Goal: Task Accomplishment & Management: Manage account settings

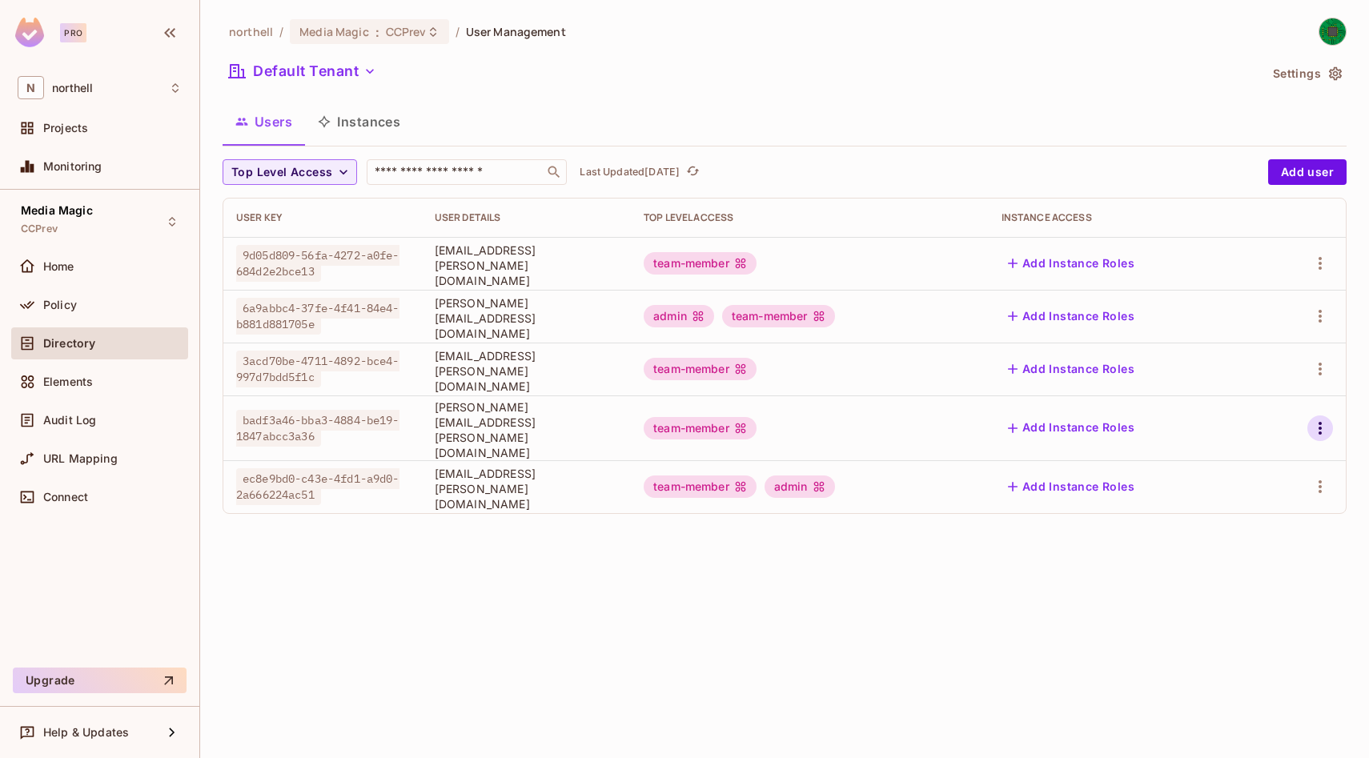
click at [1312, 420] on icon "button" at bounding box center [1320, 428] width 19 height 19
click at [1263, 463] on li "Edit" at bounding box center [1251, 458] width 142 height 35
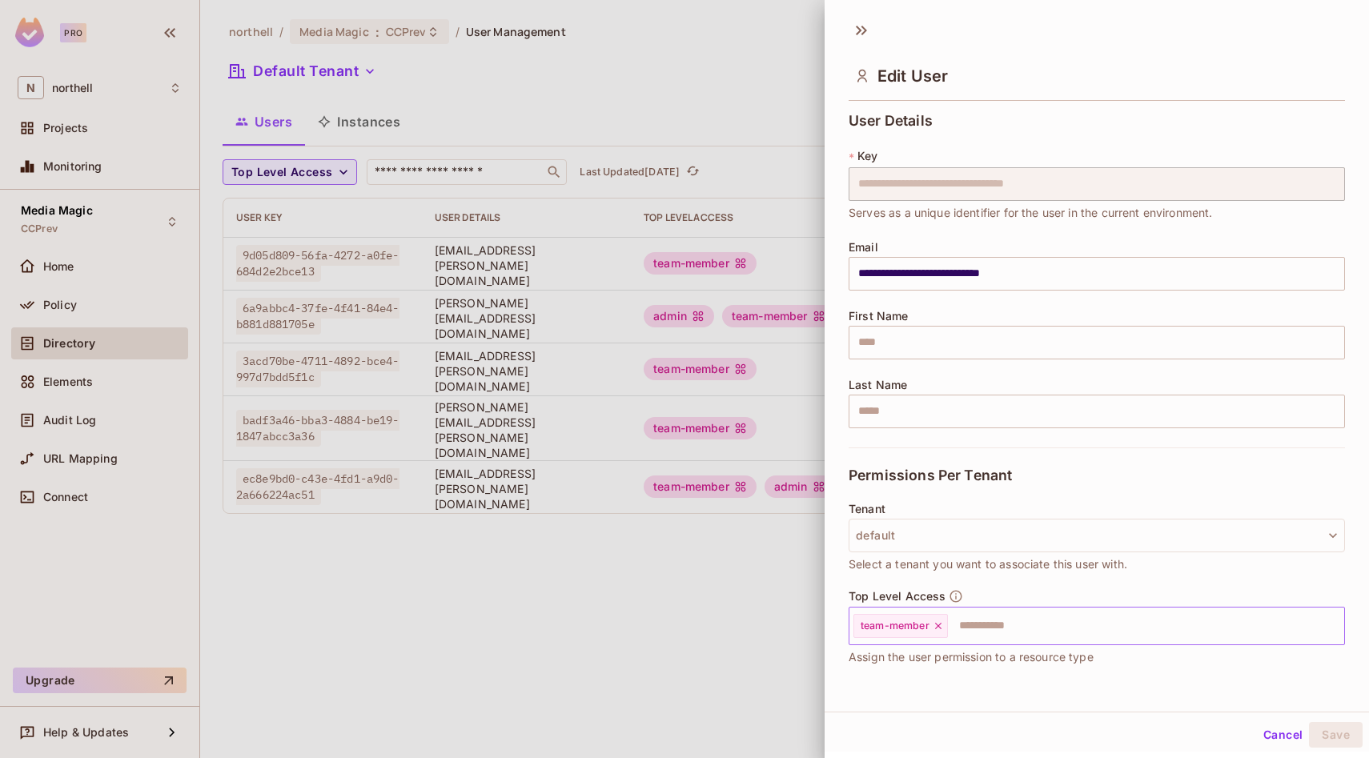
click at [1043, 617] on input "text" at bounding box center [1132, 626] width 364 height 32
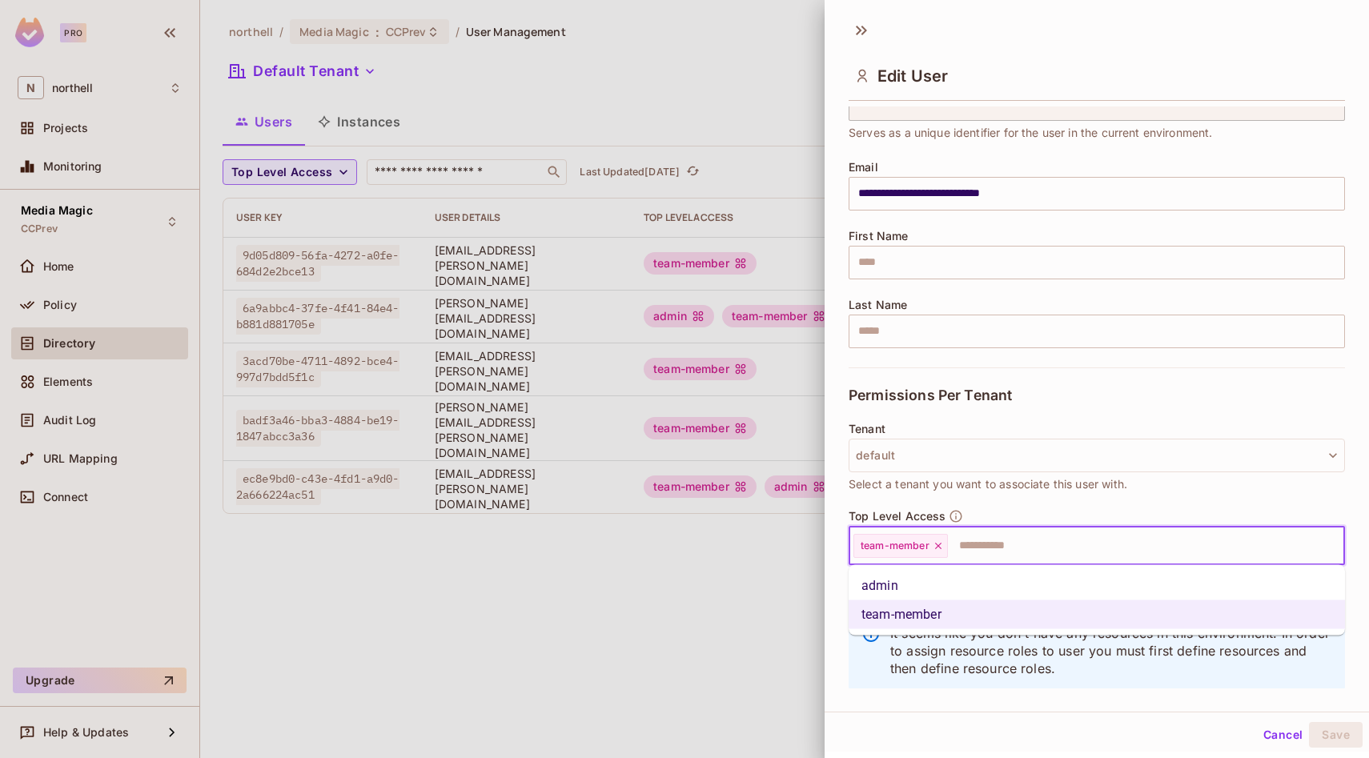
click at [962, 586] on li "admin" at bounding box center [1097, 586] width 496 height 29
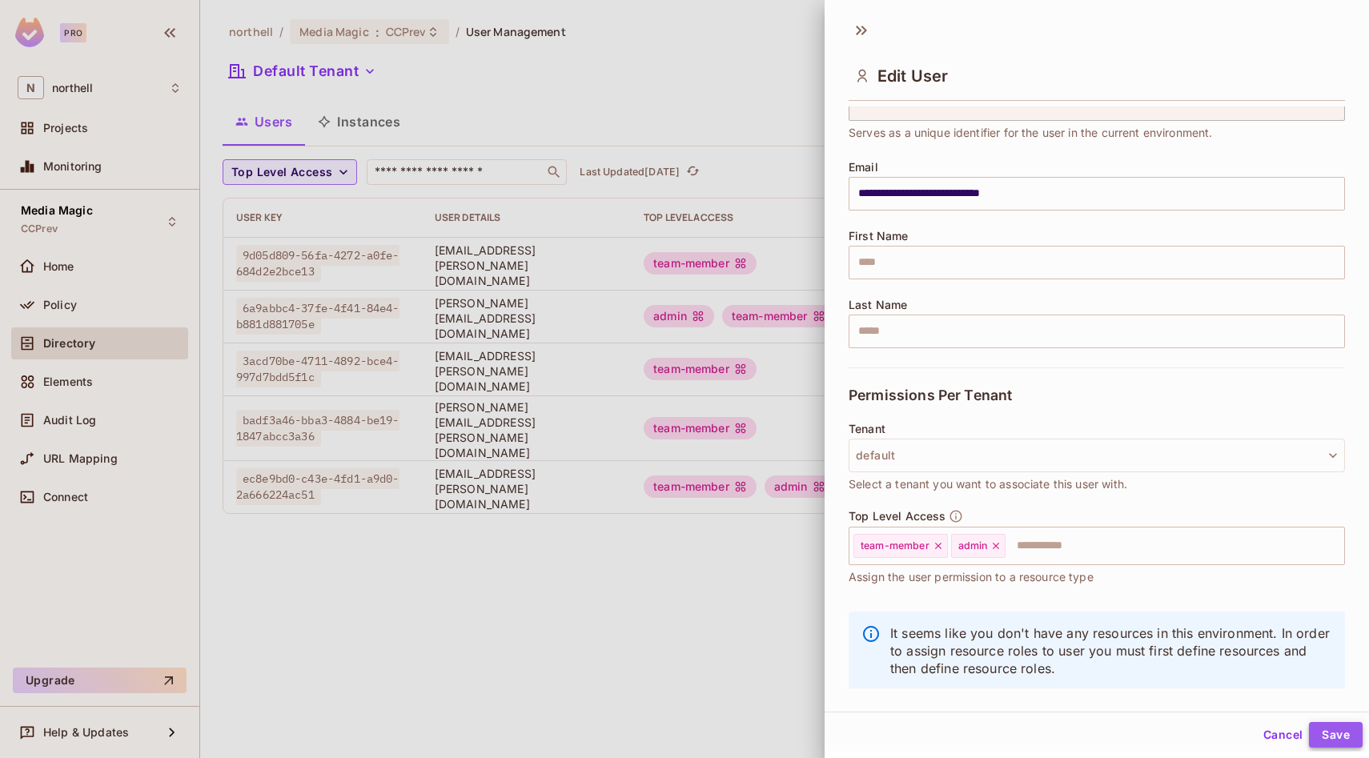
click at [1335, 729] on button "Save" at bounding box center [1336, 735] width 54 height 26
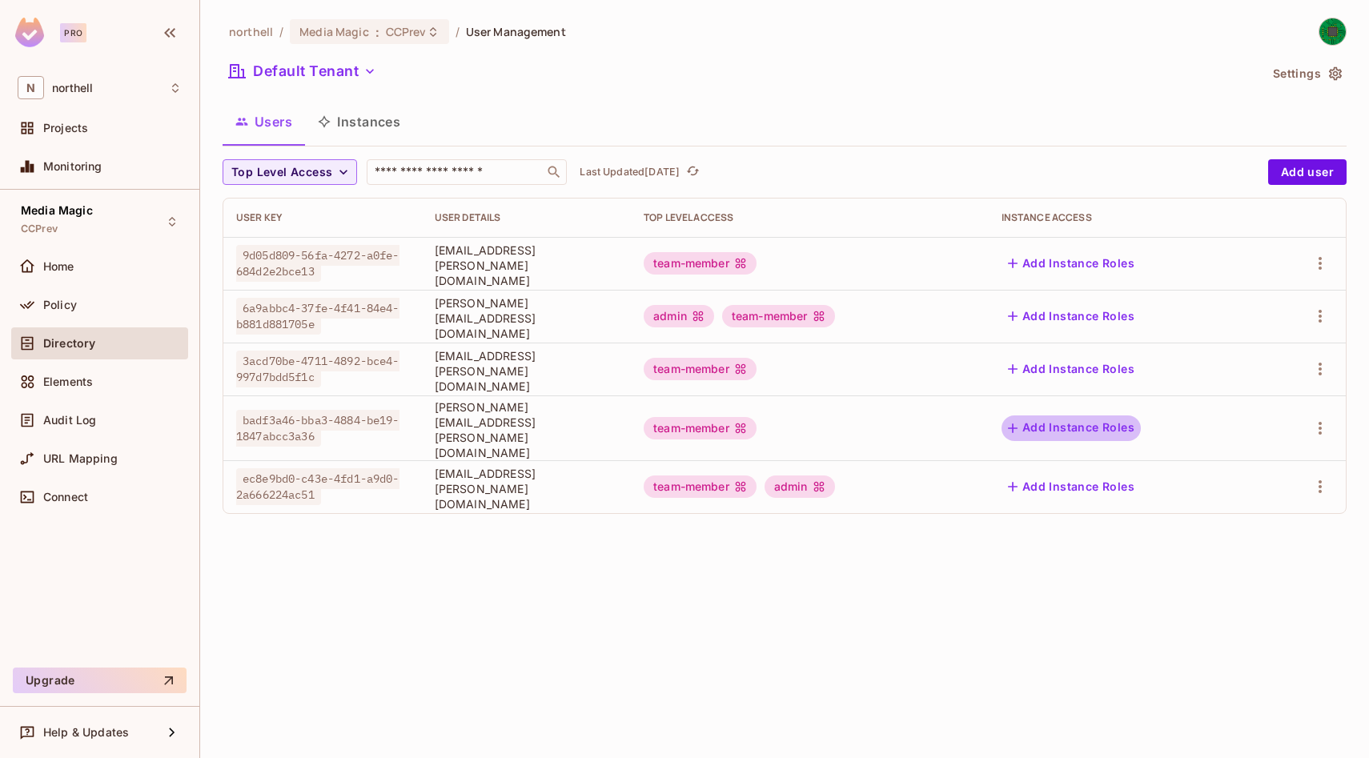
click at [1123, 423] on button "Add Instance Roles" at bounding box center [1071, 429] width 139 height 26
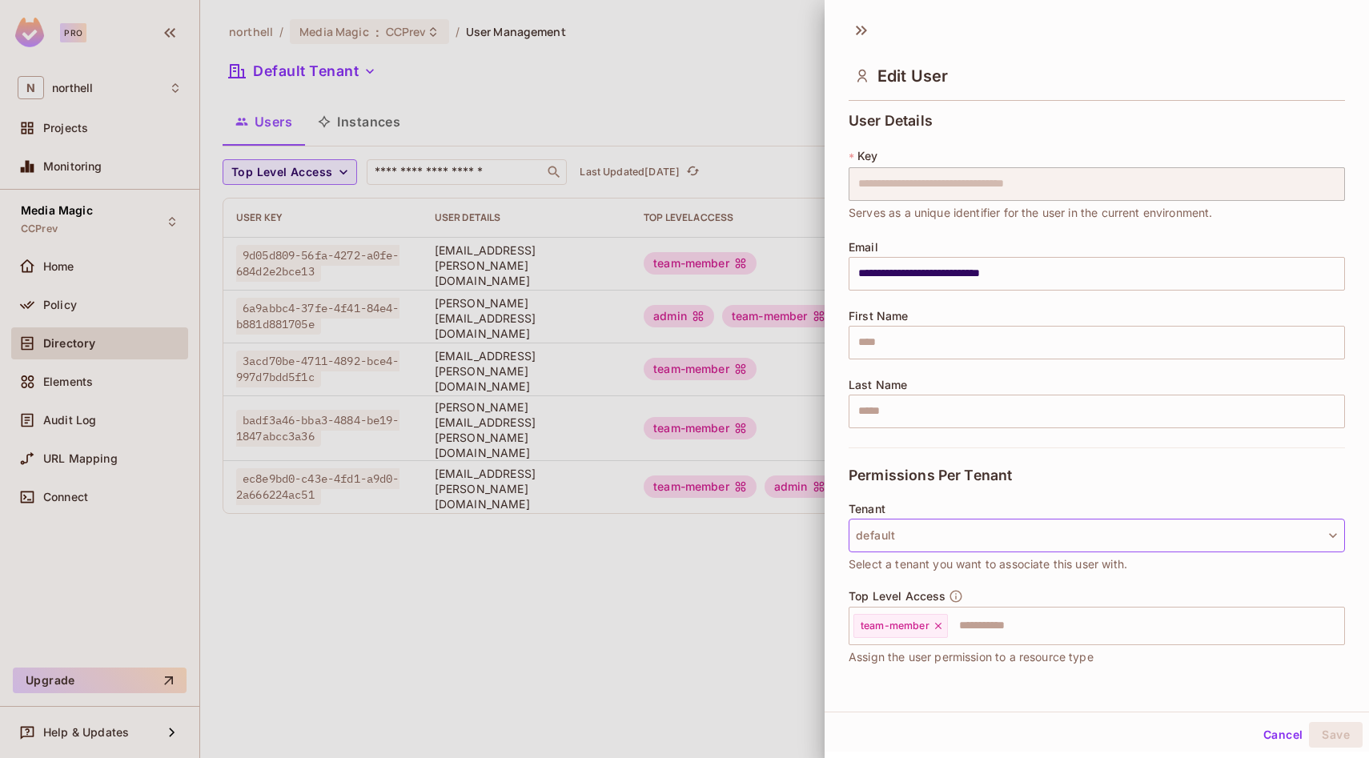
scroll to position [107, 0]
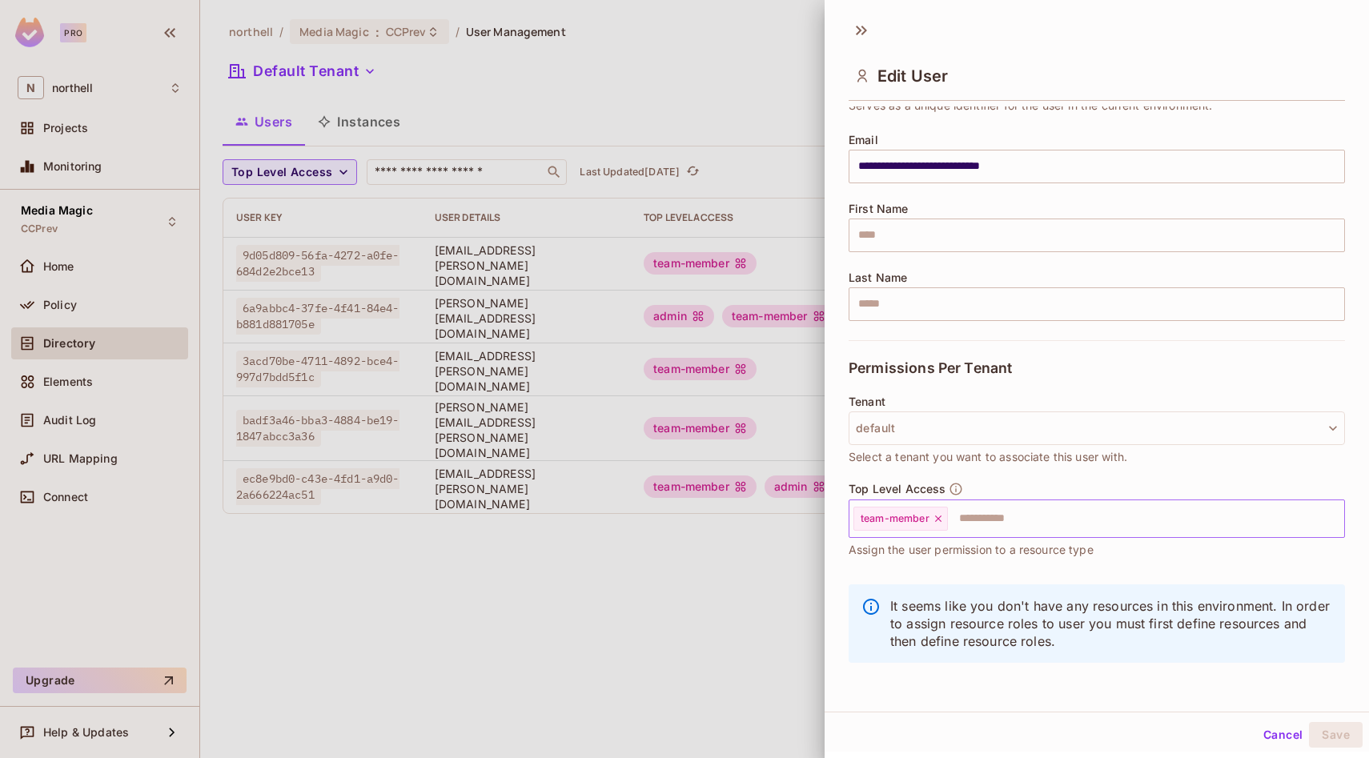
click at [1002, 517] on input "text" at bounding box center [1132, 519] width 364 height 32
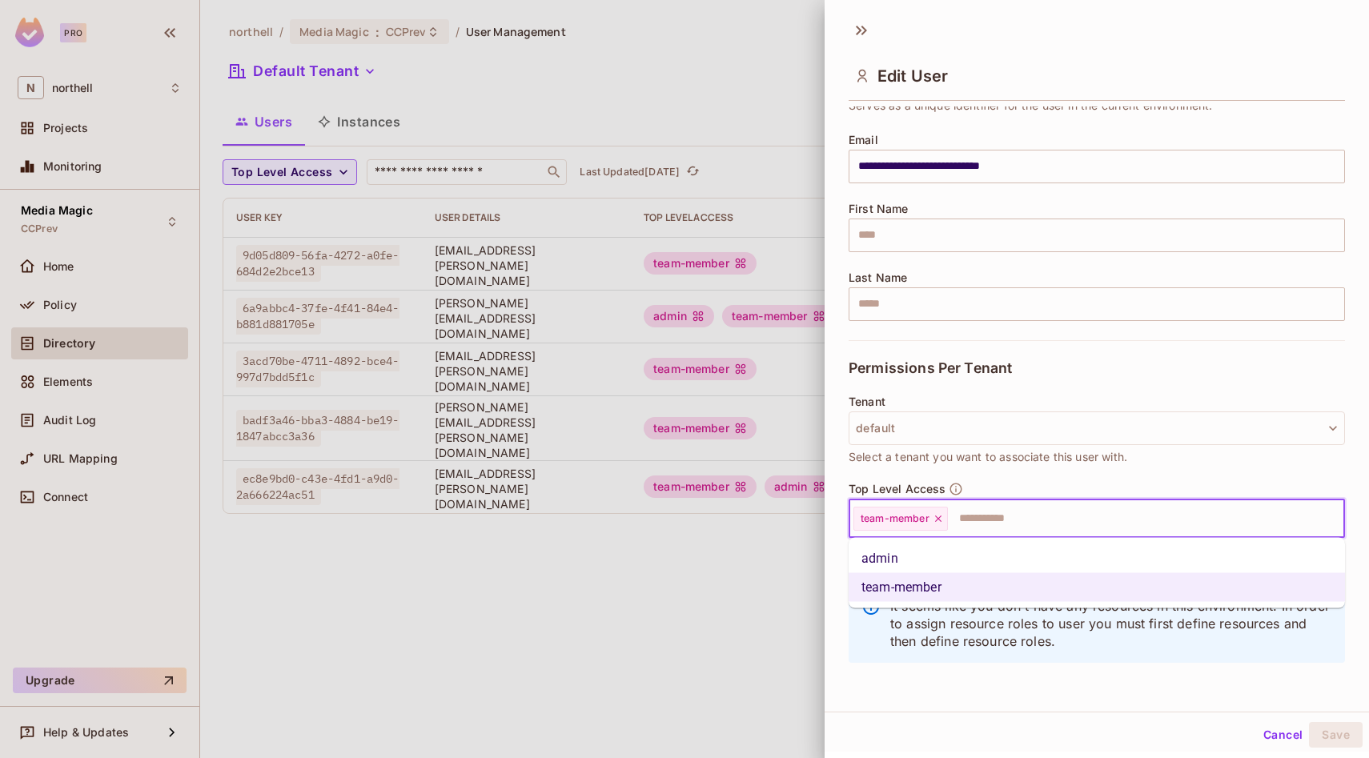
click at [964, 556] on li "admin" at bounding box center [1097, 558] width 496 height 29
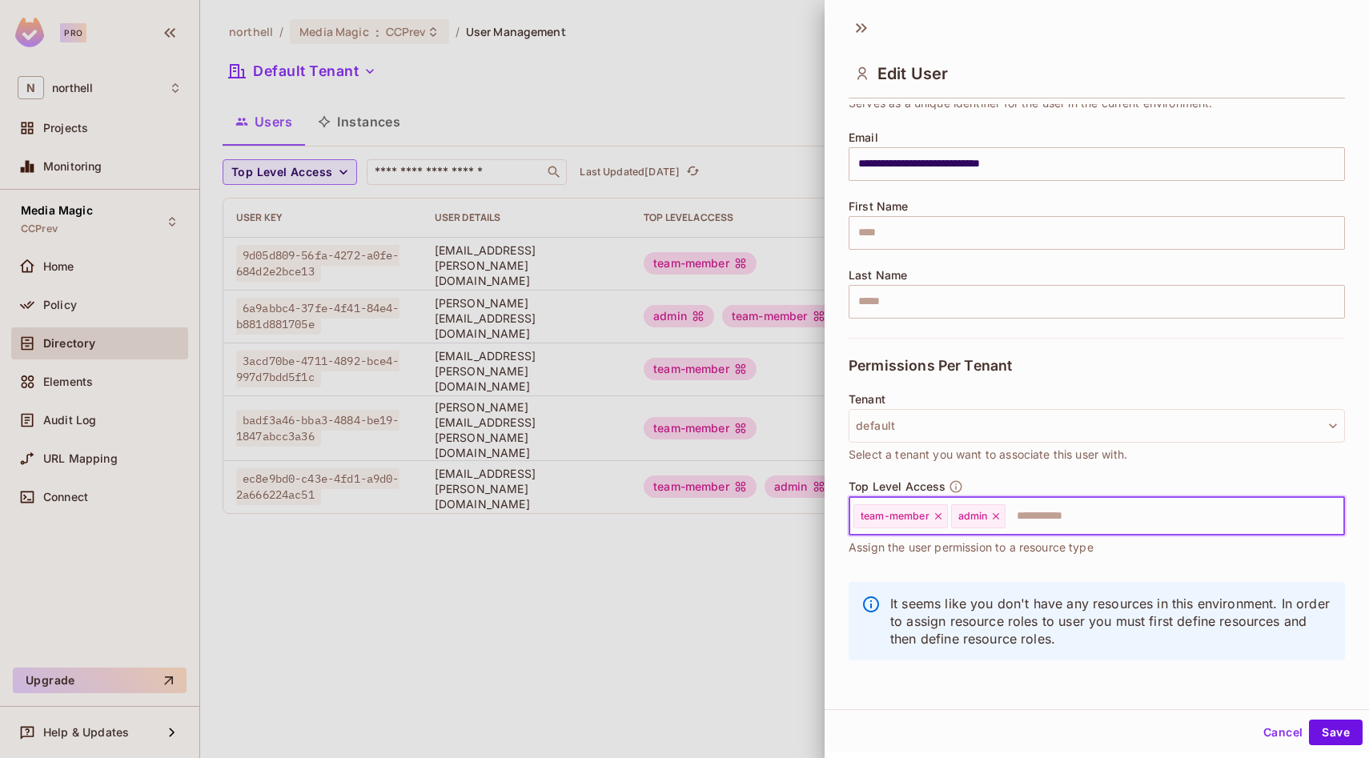
scroll to position [0, 0]
click at [1267, 733] on button "Cancel" at bounding box center [1283, 735] width 52 height 26
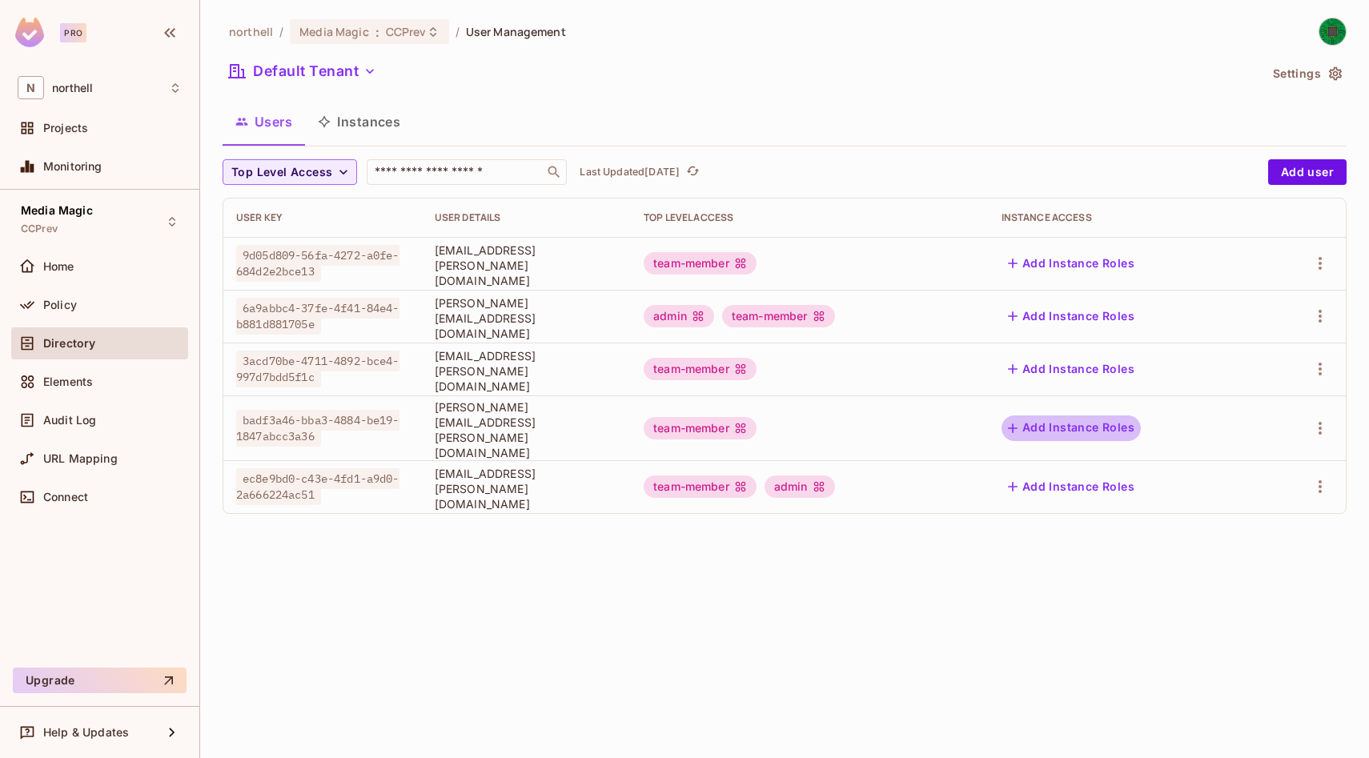
click at [1078, 416] on button "Add Instance Roles" at bounding box center [1071, 429] width 139 height 26
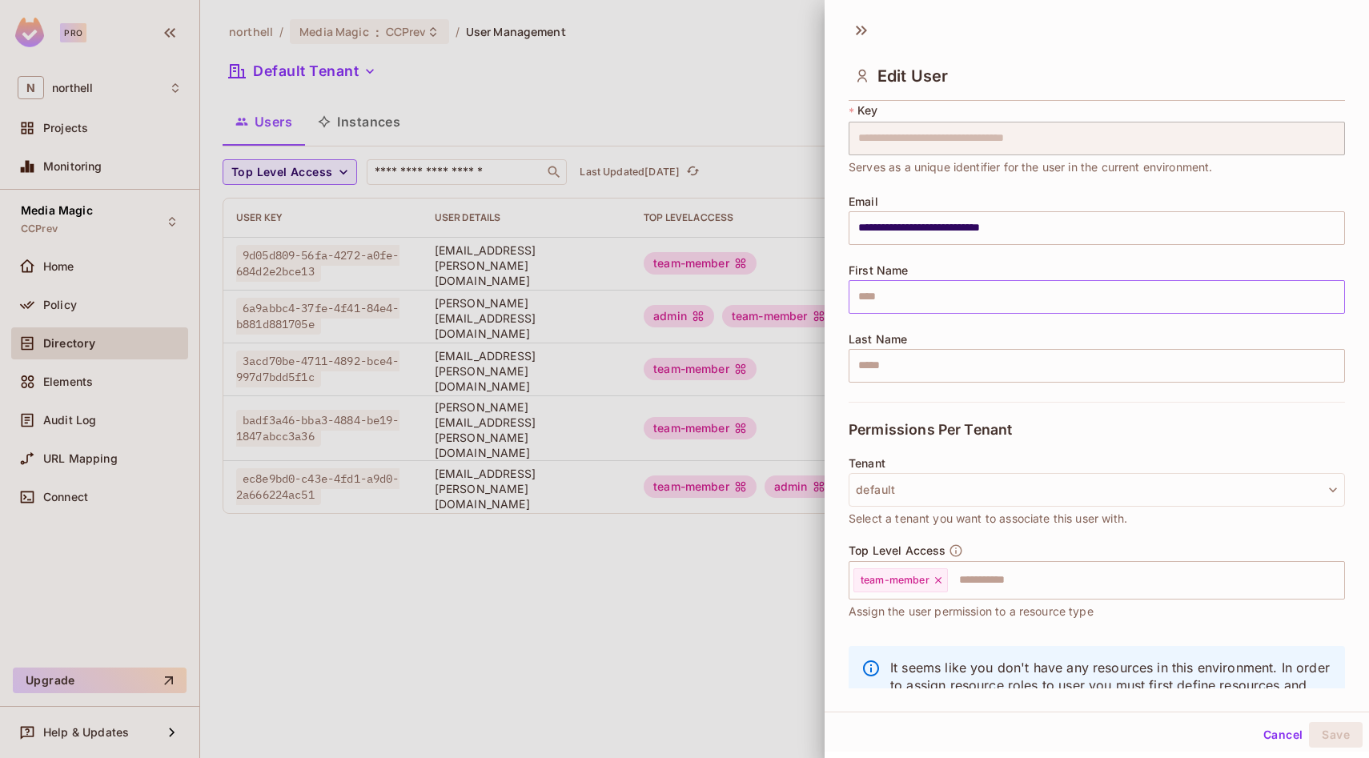
scroll to position [107, 0]
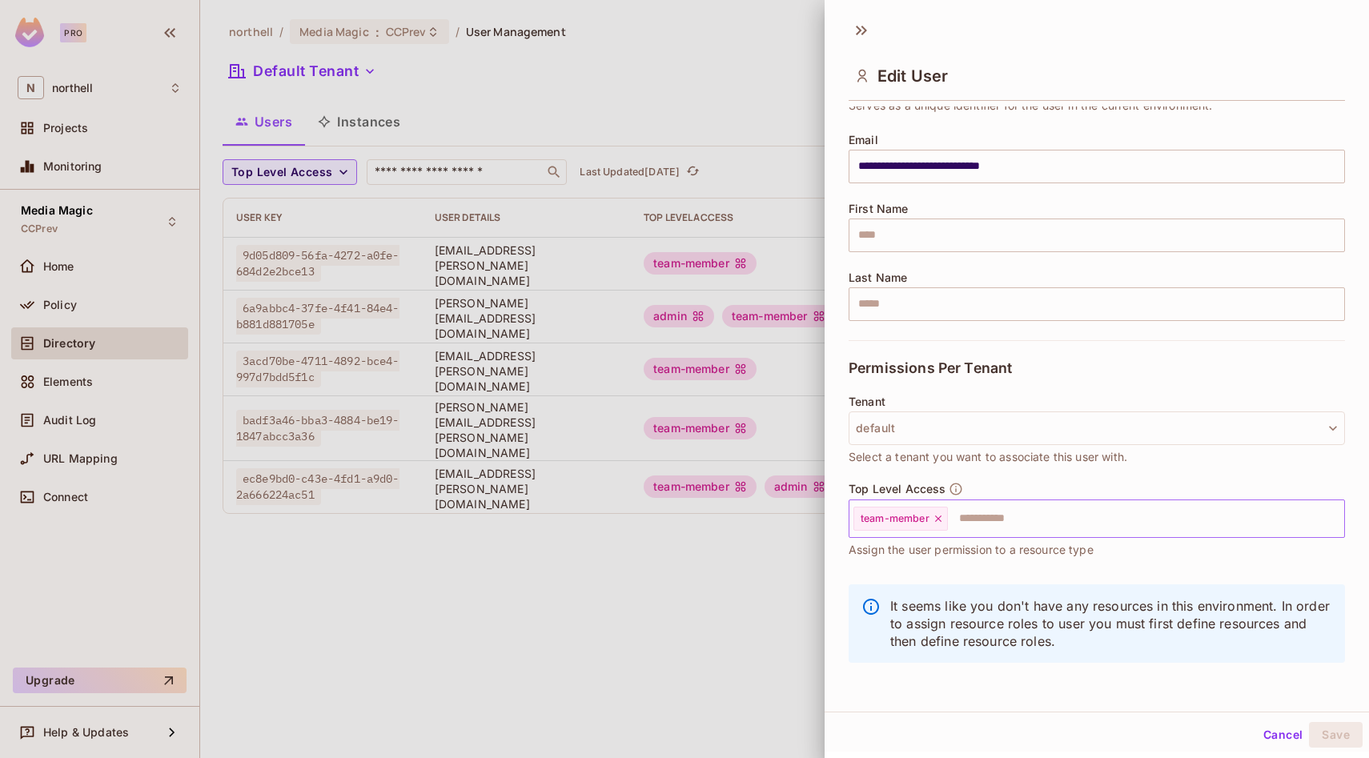
click at [1019, 516] on input "text" at bounding box center [1132, 519] width 364 height 32
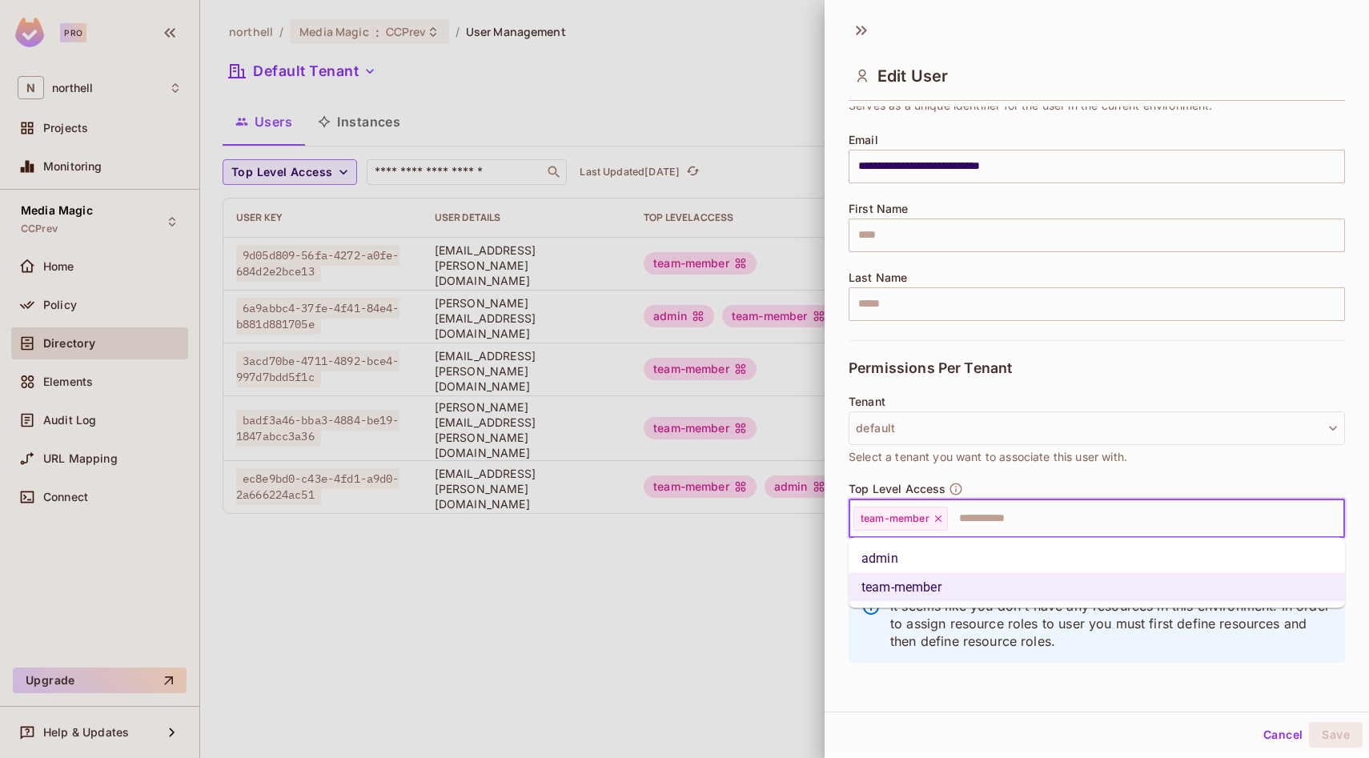
click at [938, 551] on li "admin" at bounding box center [1097, 558] width 496 height 29
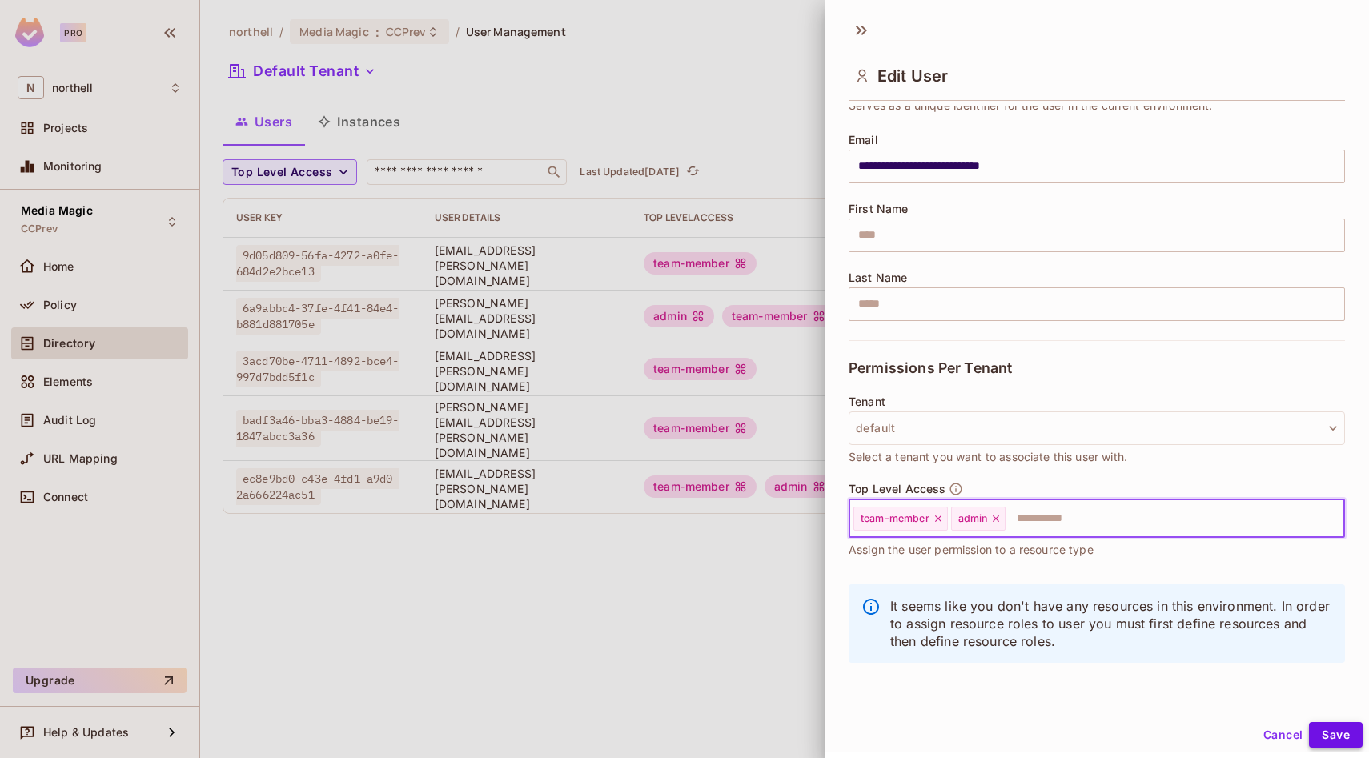
click at [1335, 735] on button "Save" at bounding box center [1336, 735] width 54 height 26
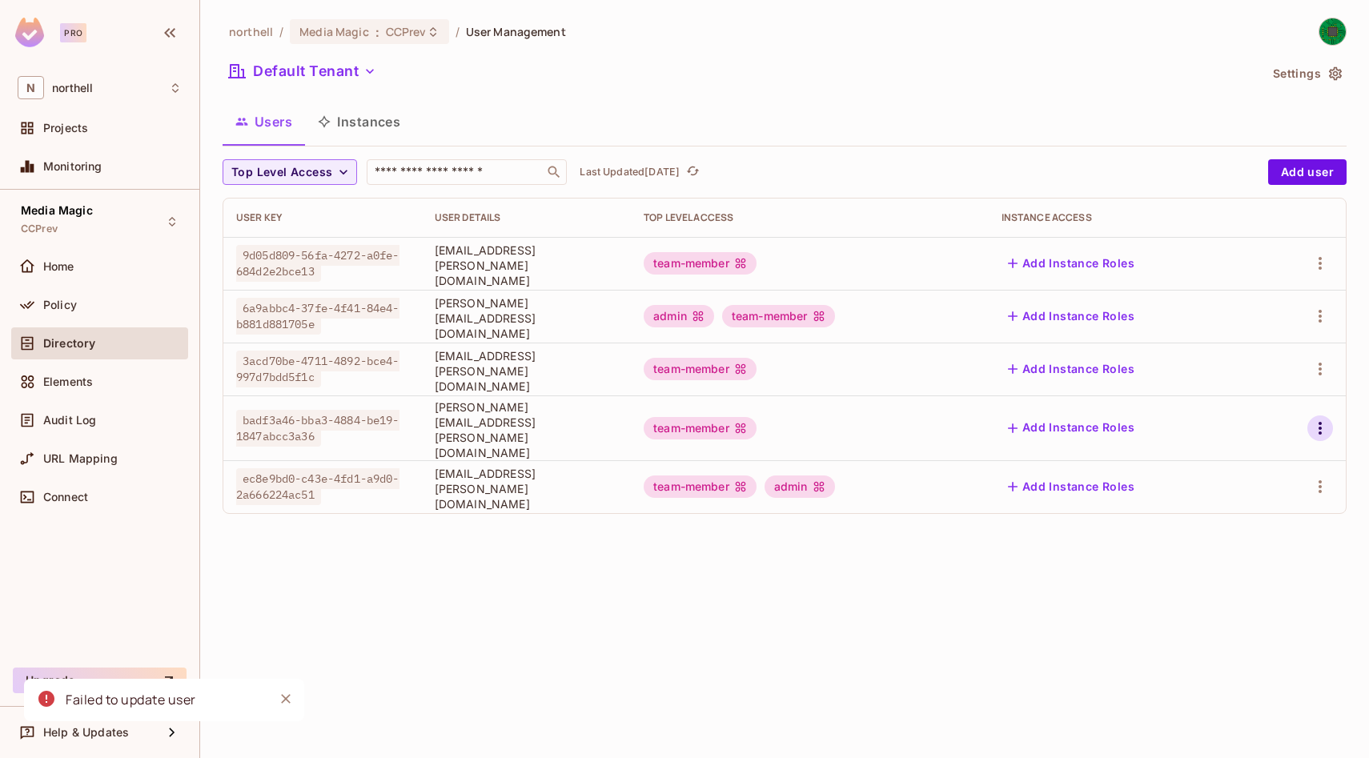
click at [1324, 419] on icon "button" at bounding box center [1320, 428] width 19 height 19
click at [1287, 456] on li "Edit" at bounding box center [1251, 458] width 142 height 35
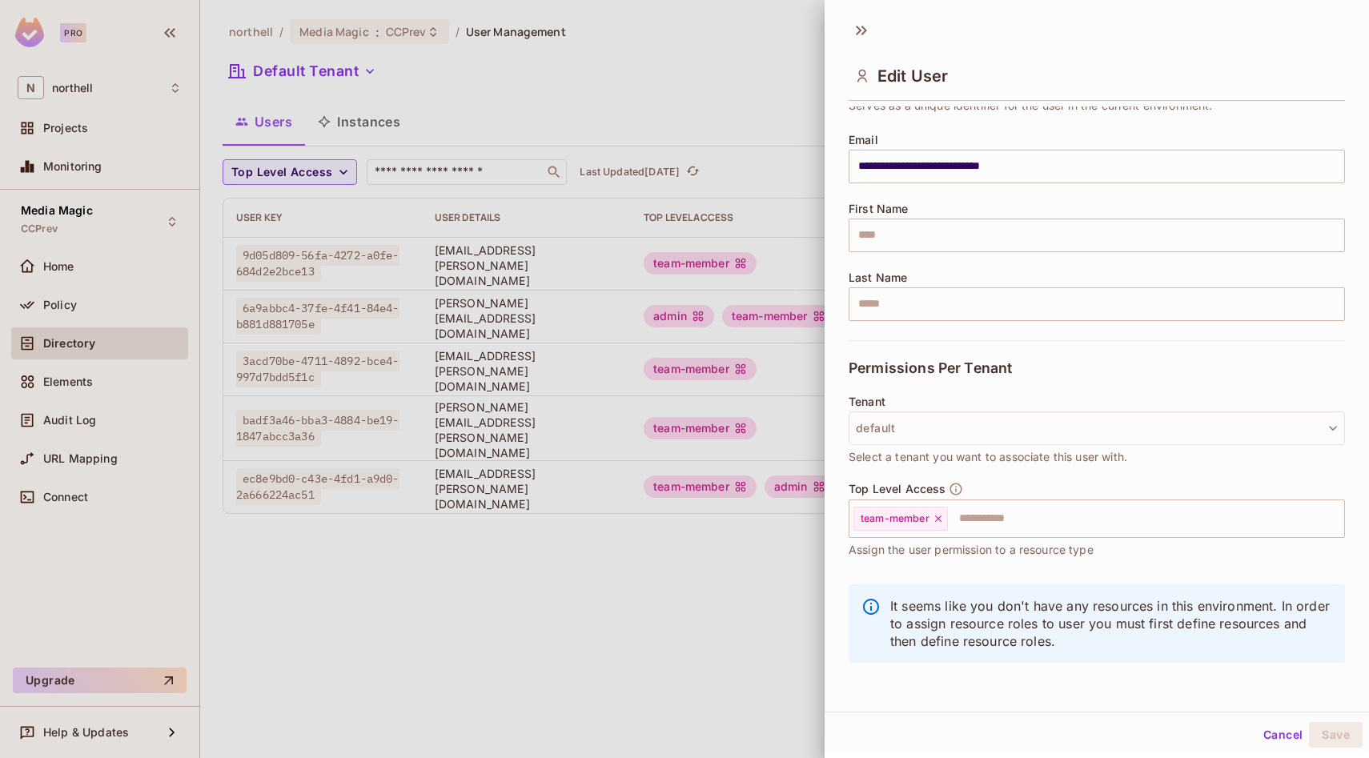
click at [1151, 408] on div "Tenant default Select a tenant you want to associate this user with." at bounding box center [1097, 431] width 496 height 70
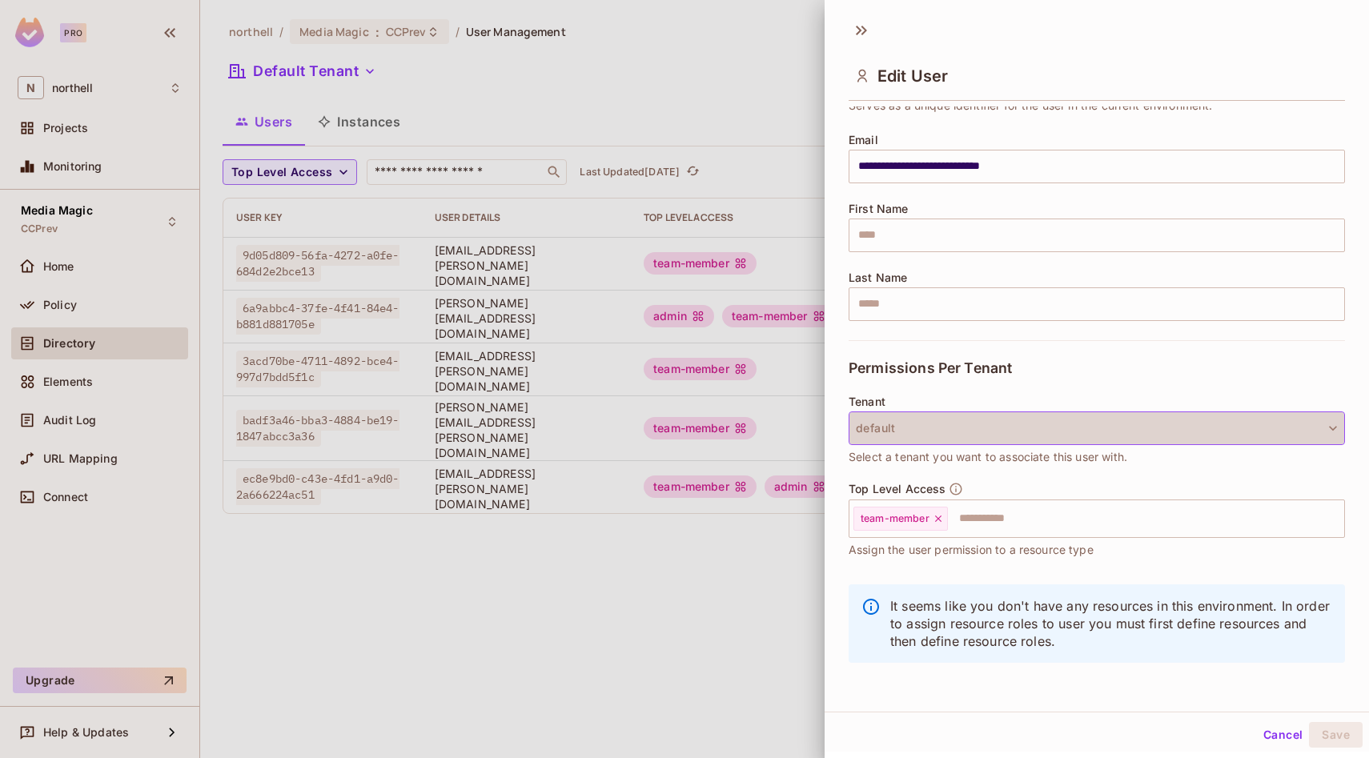
click at [1151, 424] on button "default" at bounding box center [1097, 429] width 496 height 34
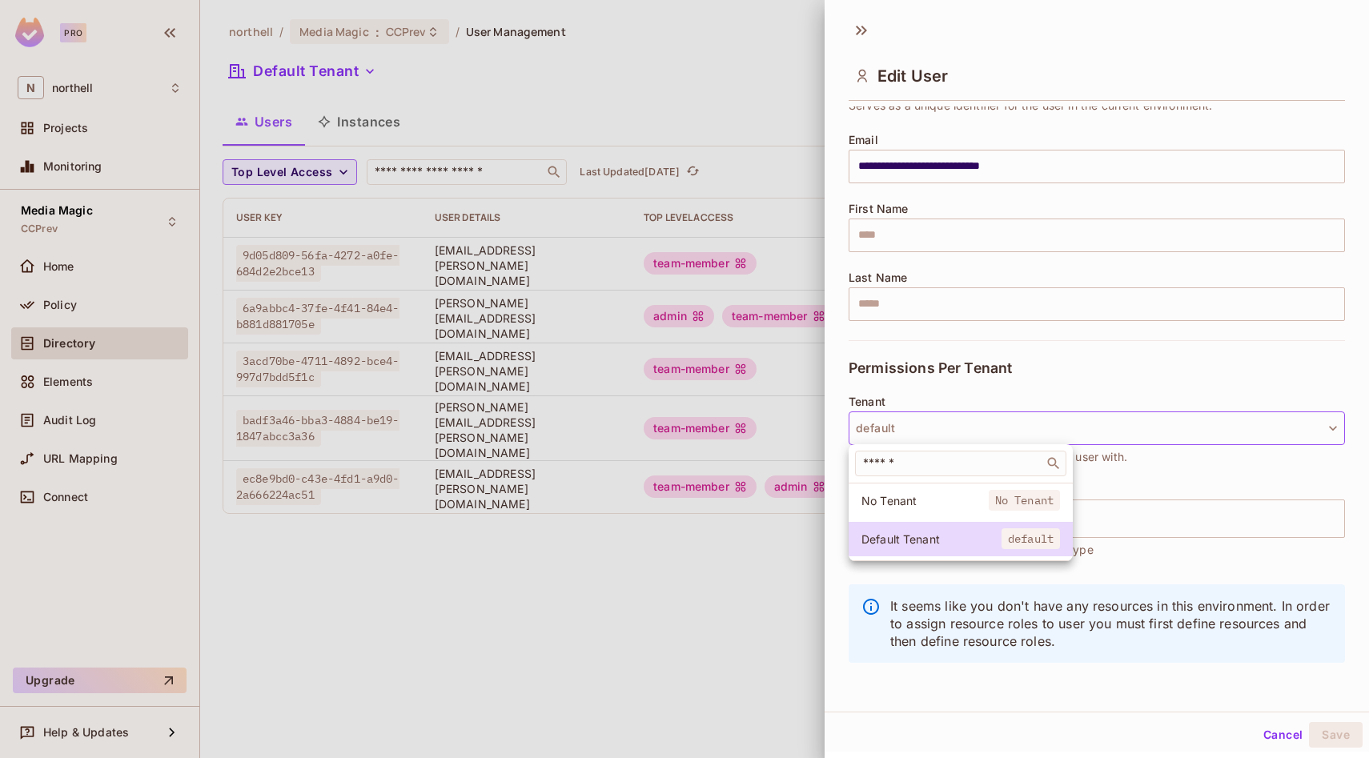
click at [833, 585] on div at bounding box center [684, 379] width 1369 height 758
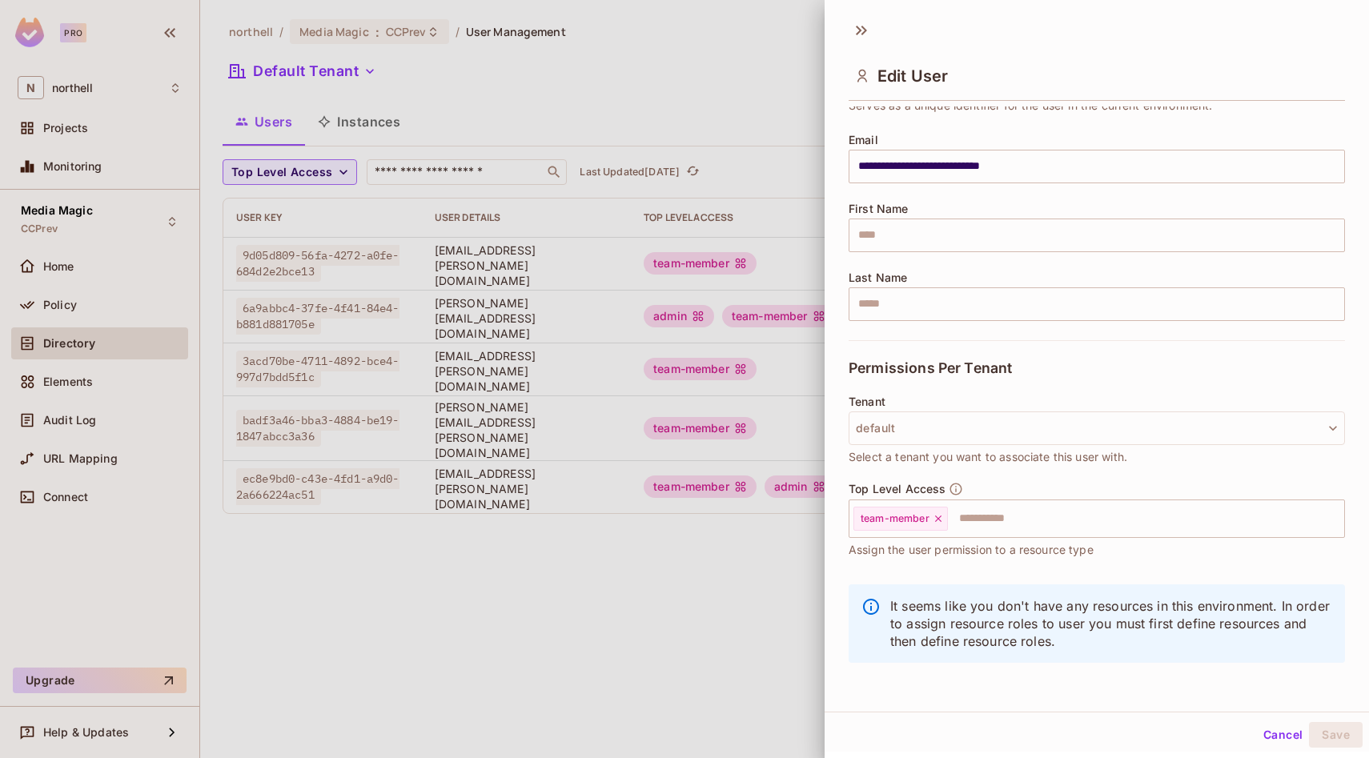
click at [674, 568] on div at bounding box center [684, 379] width 1369 height 758
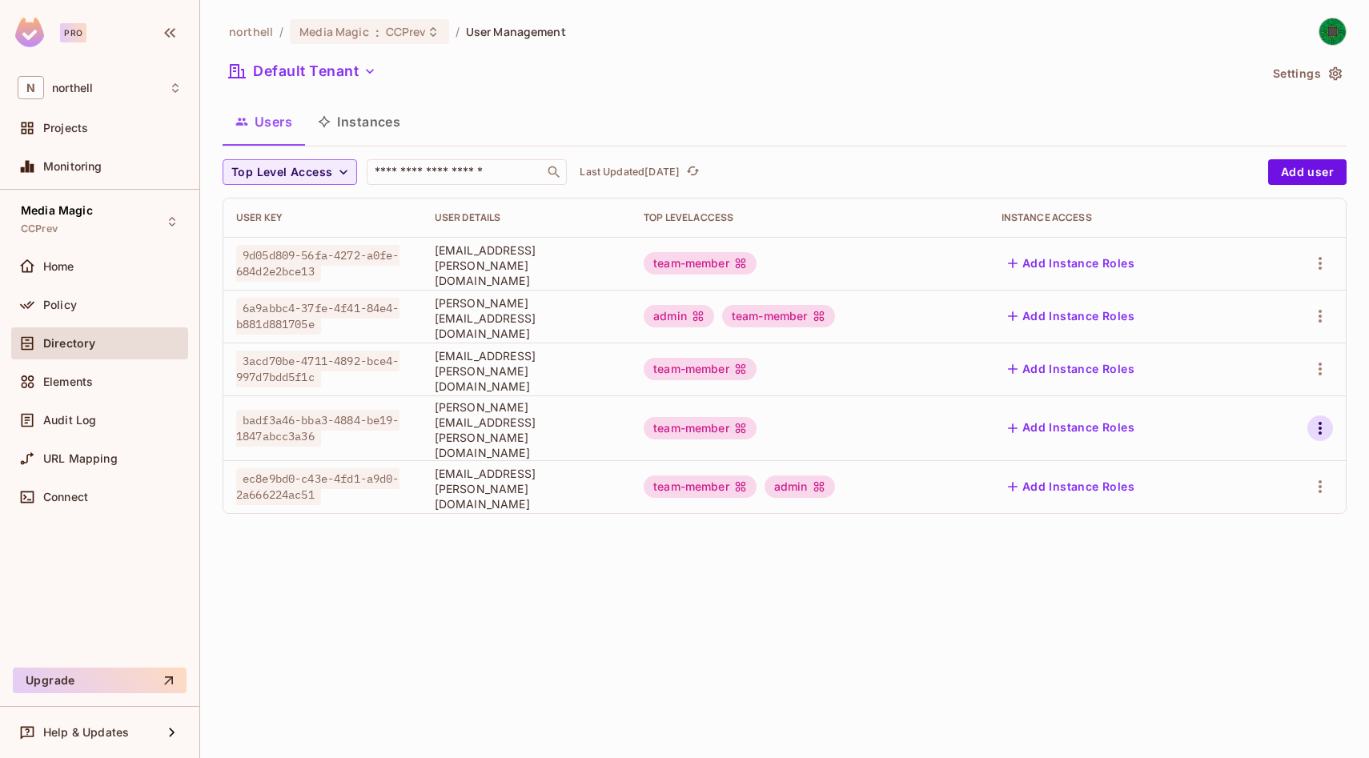
click at [1319, 422] on icon "button" at bounding box center [1320, 428] width 3 height 13
click at [1247, 456] on span "Edit" at bounding box center [1235, 459] width 31 height 26
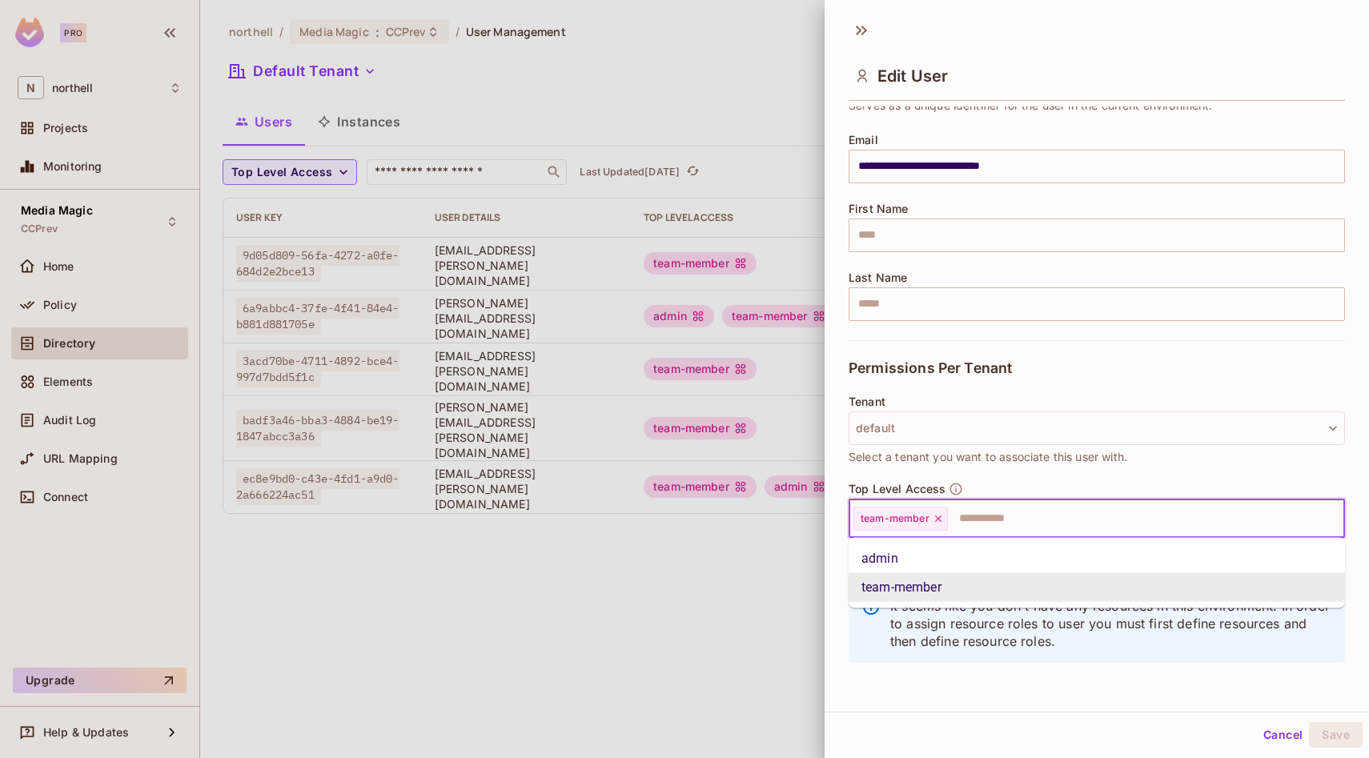
click at [1065, 520] on input "text" at bounding box center [1132, 519] width 364 height 32
click at [994, 563] on li "admin" at bounding box center [1097, 558] width 496 height 29
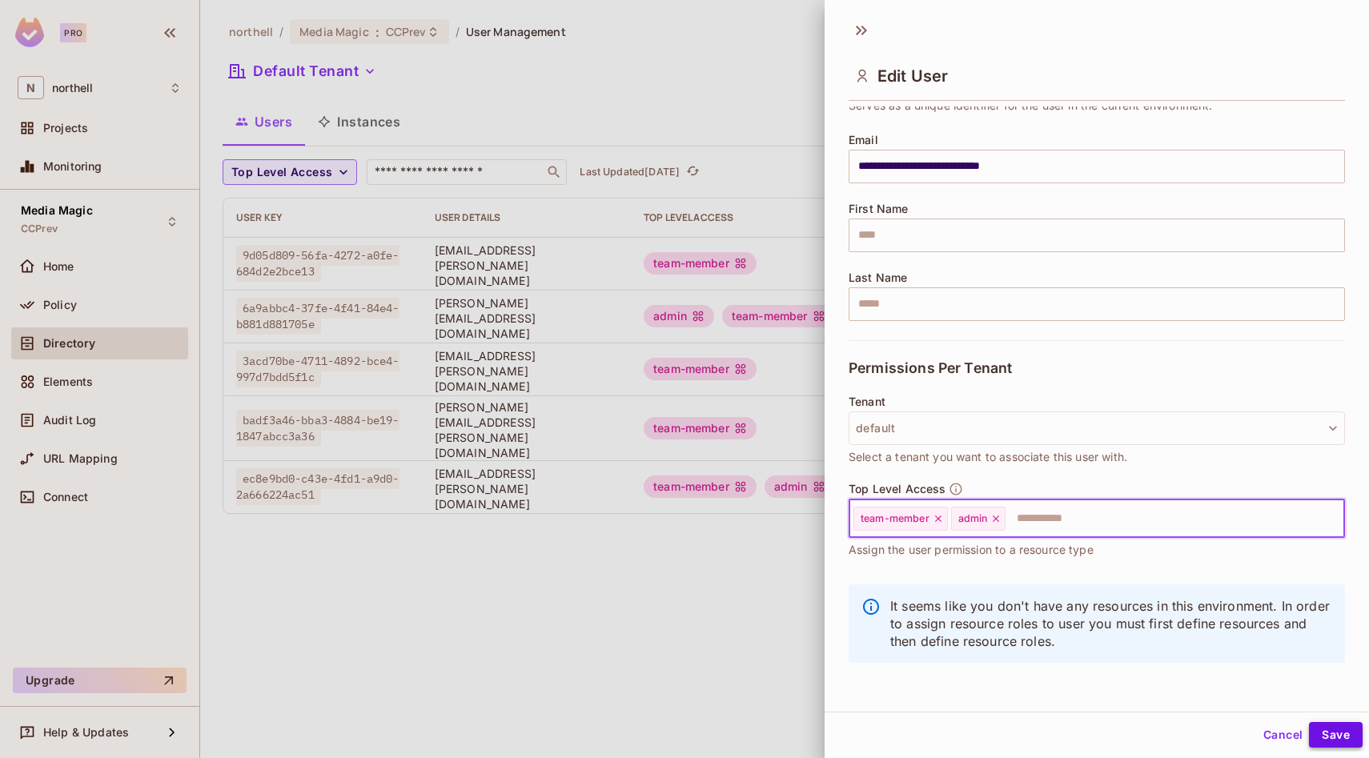
click at [1339, 733] on button "Save" at bounding box center [1336, 735] width 54 height 26
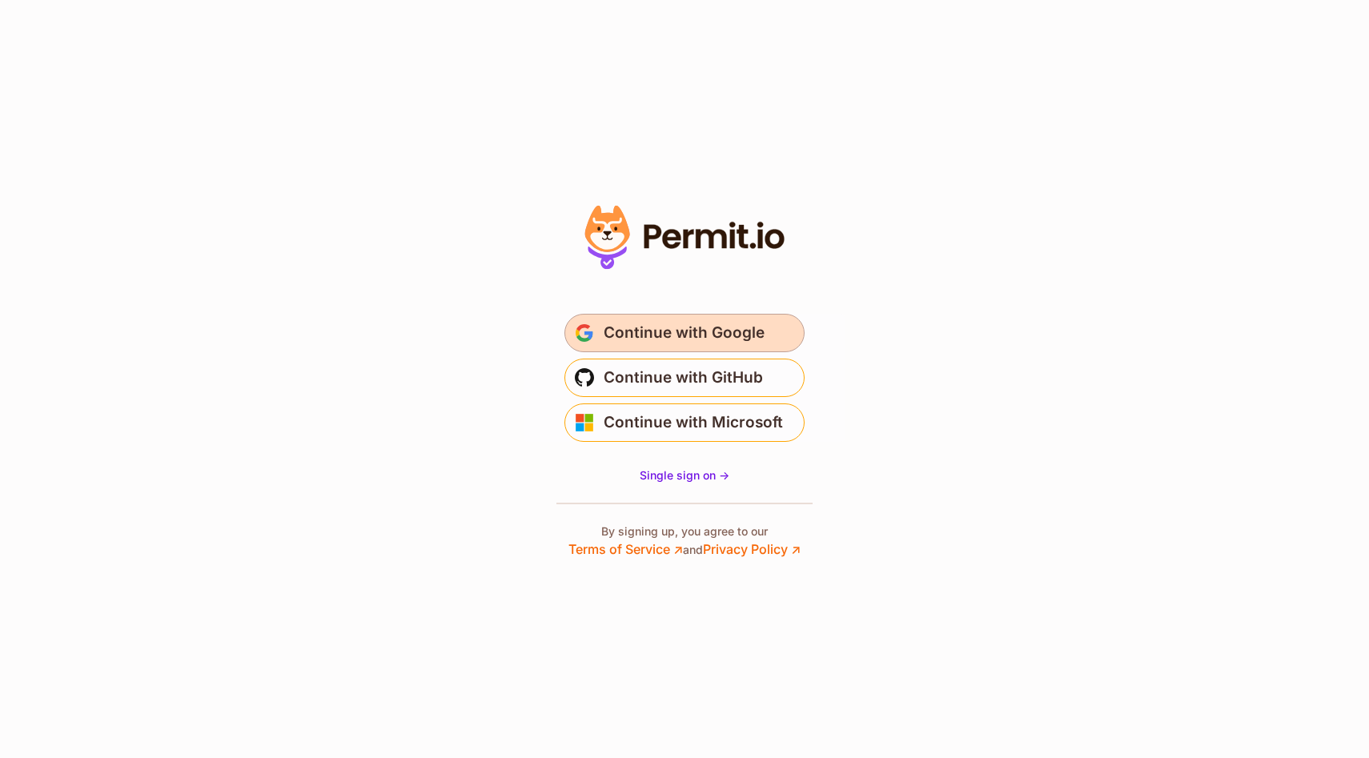
click at [655, 331] on span "Continue with Google" at bounding box center [684, 333] width 161 height 26
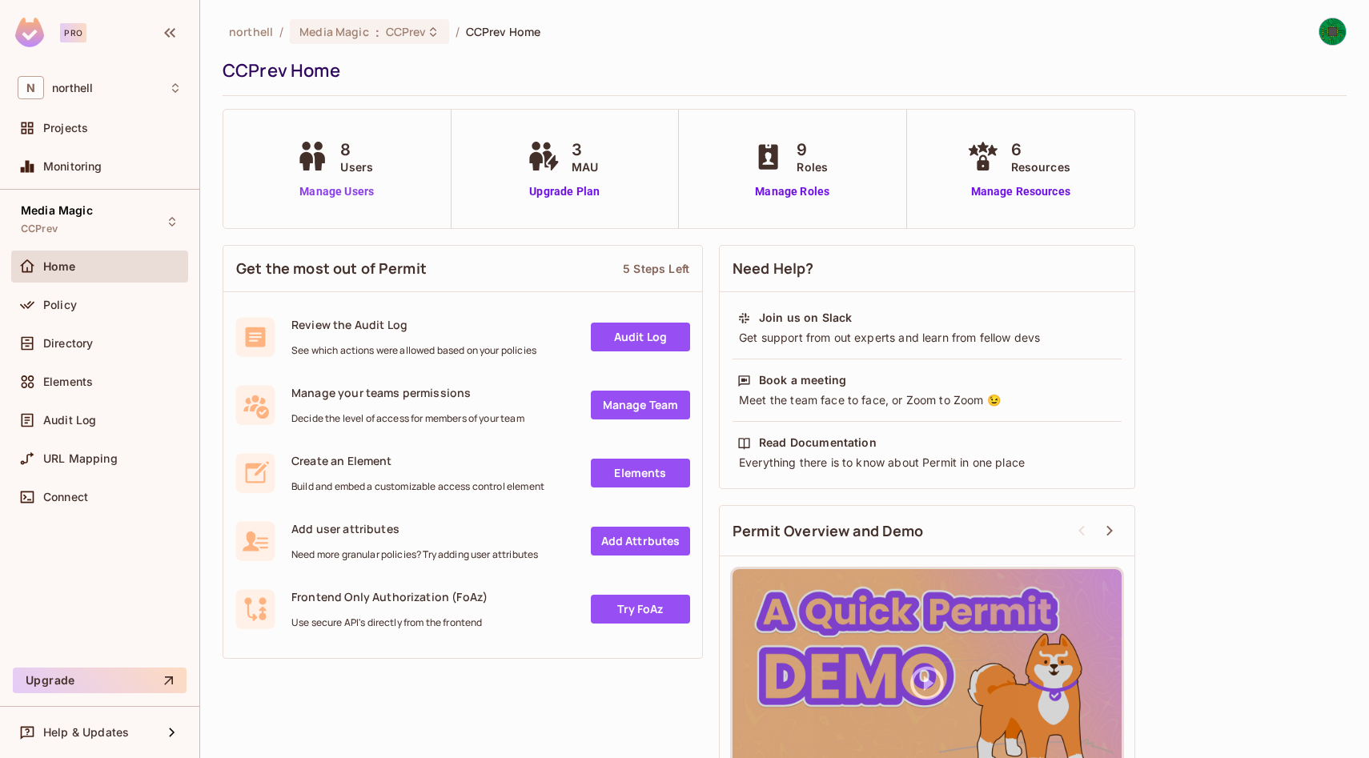
click at [348, 189] on link "Manage Users" at bounding box center [336, 191] width 89 height 17
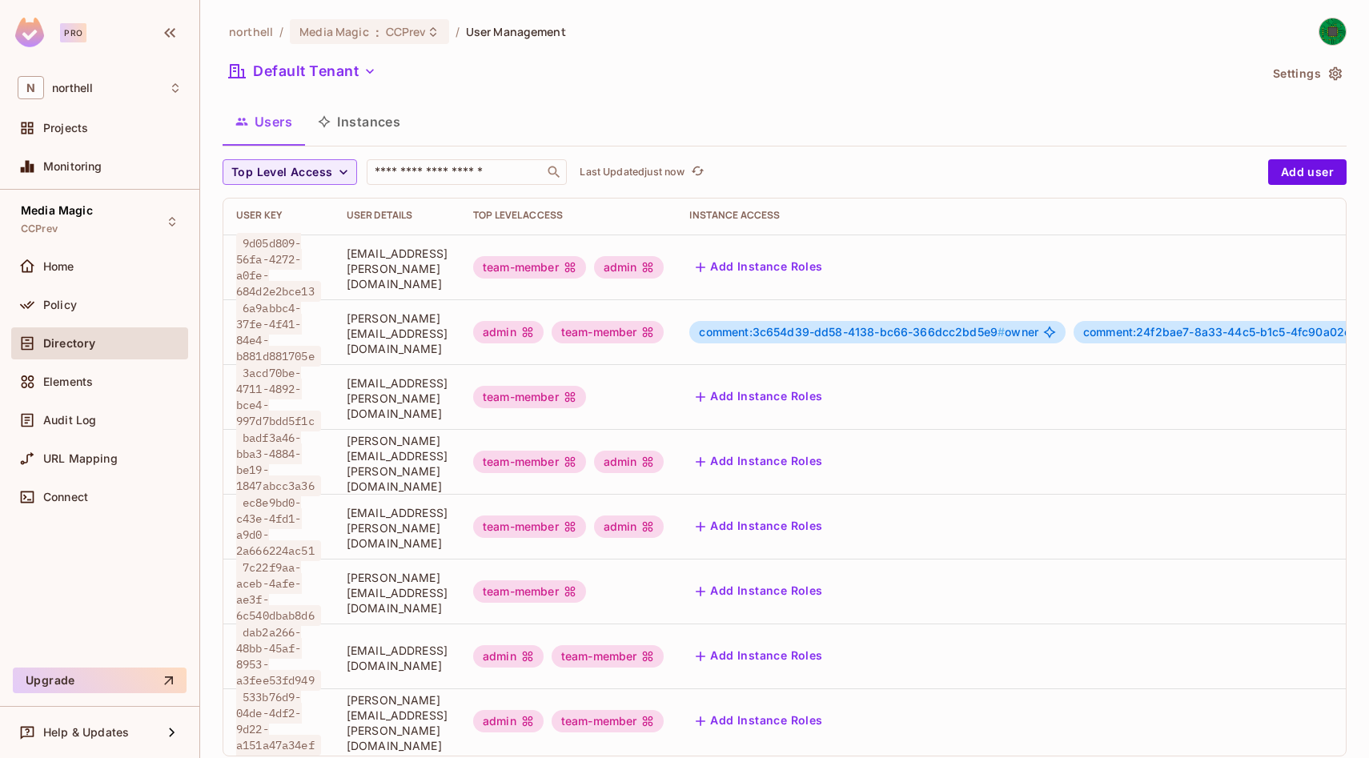
scroll to position [7, 0]
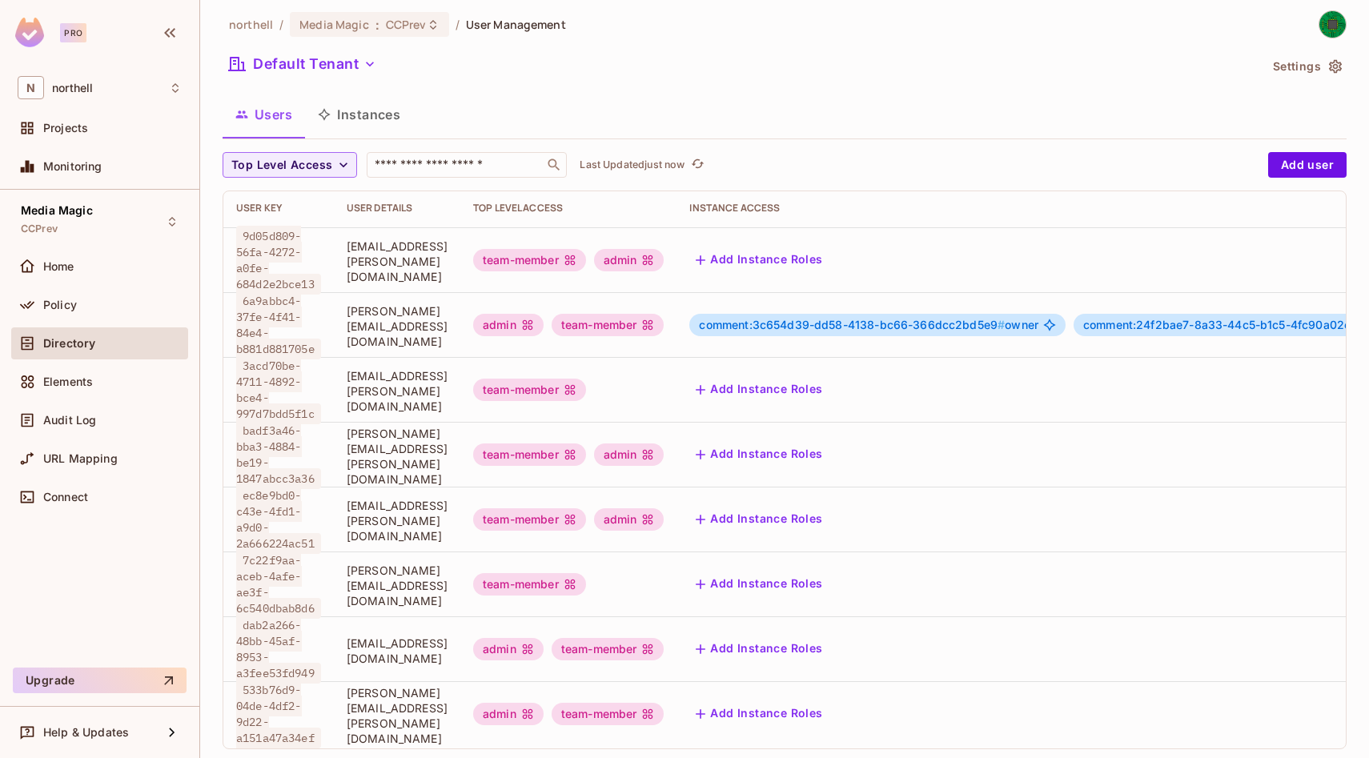
click at [829, 380] on button "Add Instance Roles" at bounding box center [758, 390] width 139 height 26
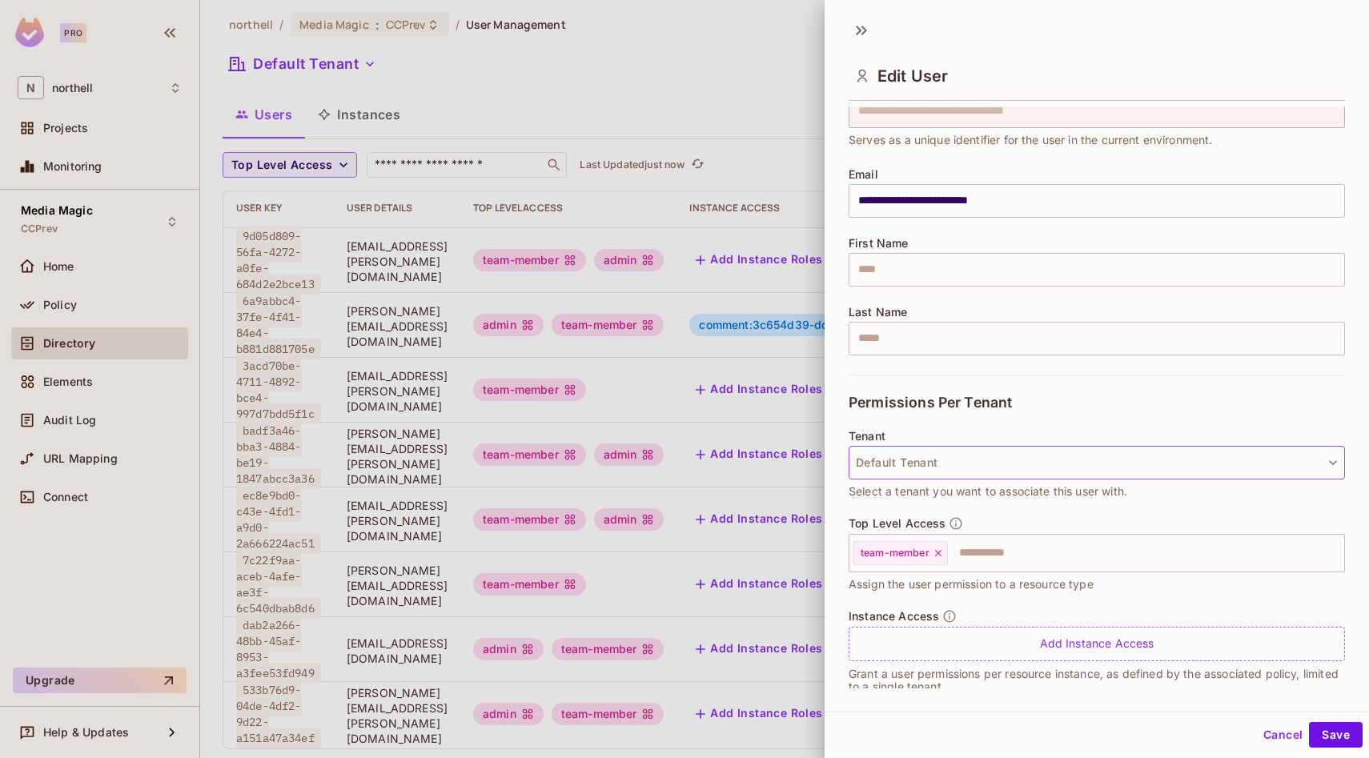
scroll to position [92, 0]
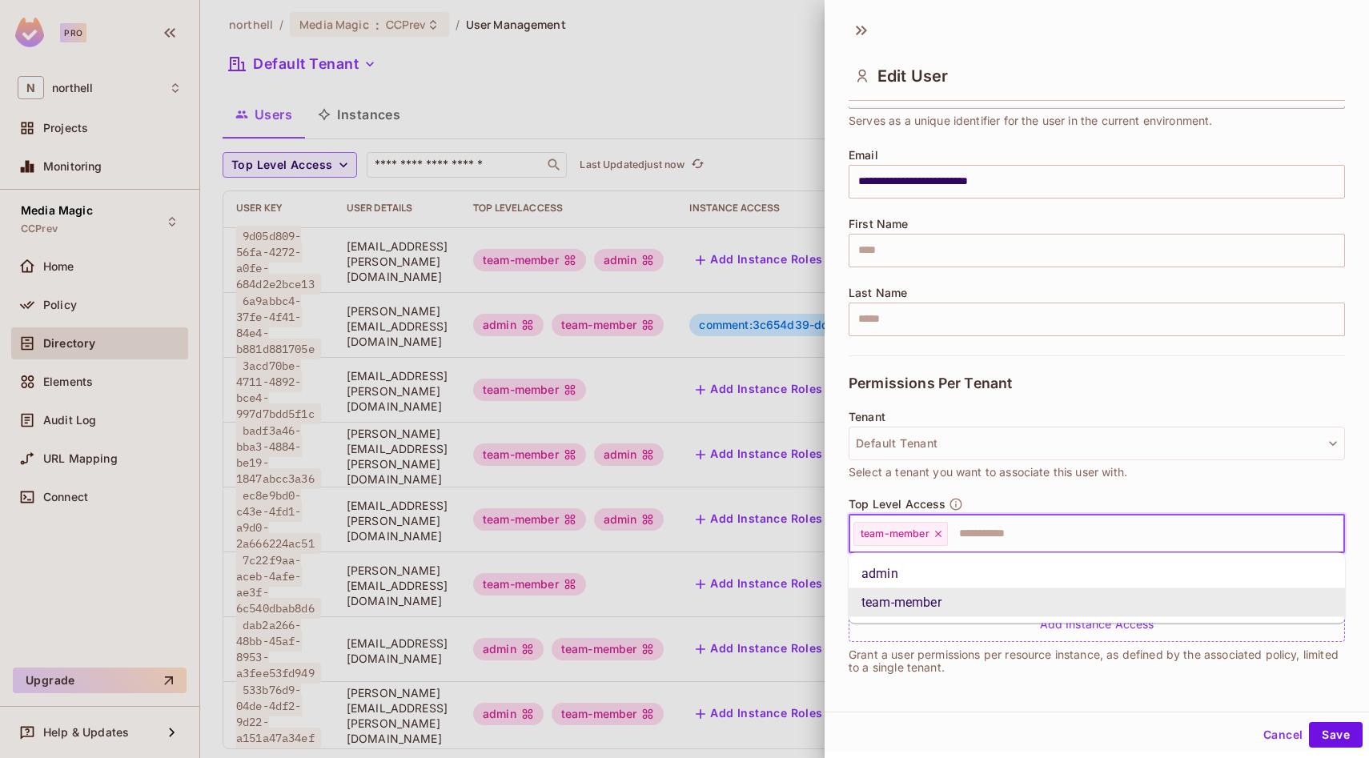
click at [1029, 538] on input "text" at bounding box center [1132, 534] width 364 height 32
type input "**"
click at [983, 571] on li "admin" at bounding box center [1097, 574] width 496 height 29
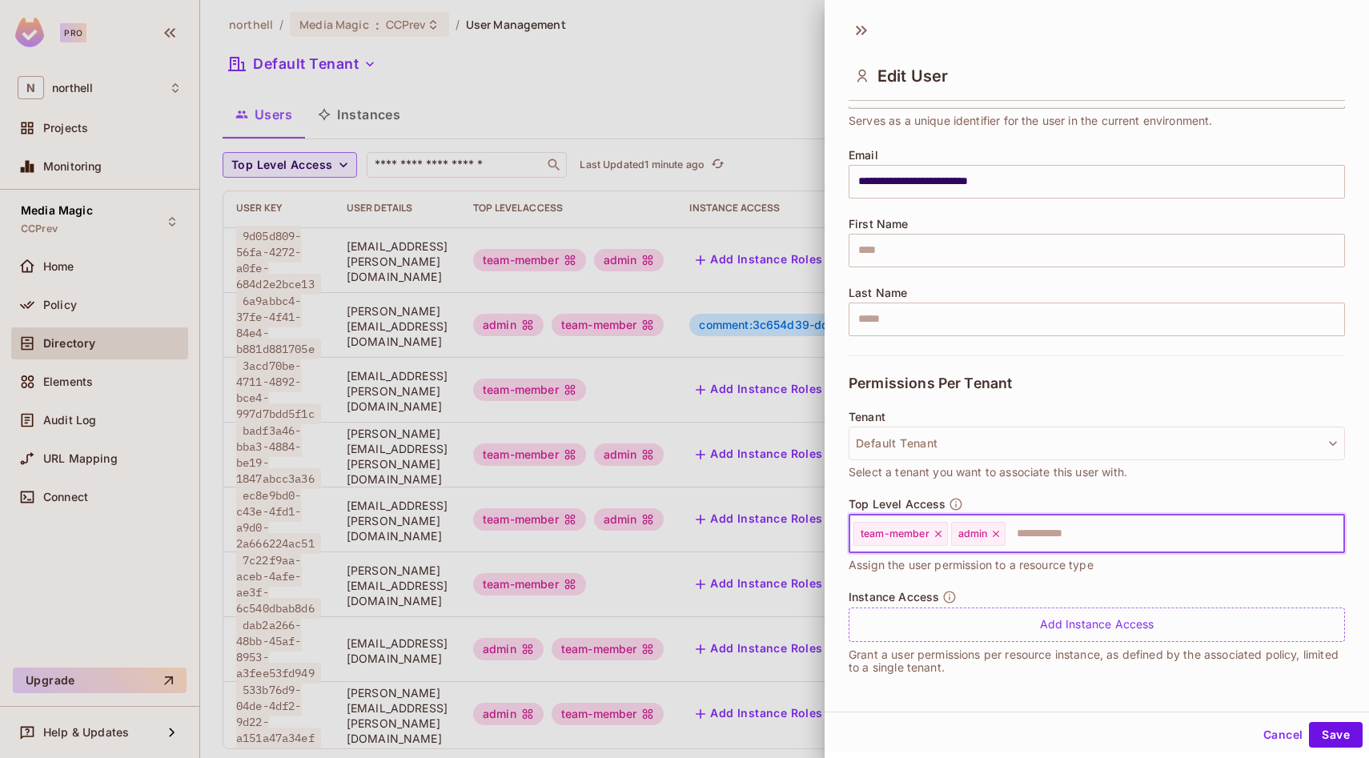
click at [1286, 733] on button "Cancel" at bounding box center [1283, 735] width 52 height 26
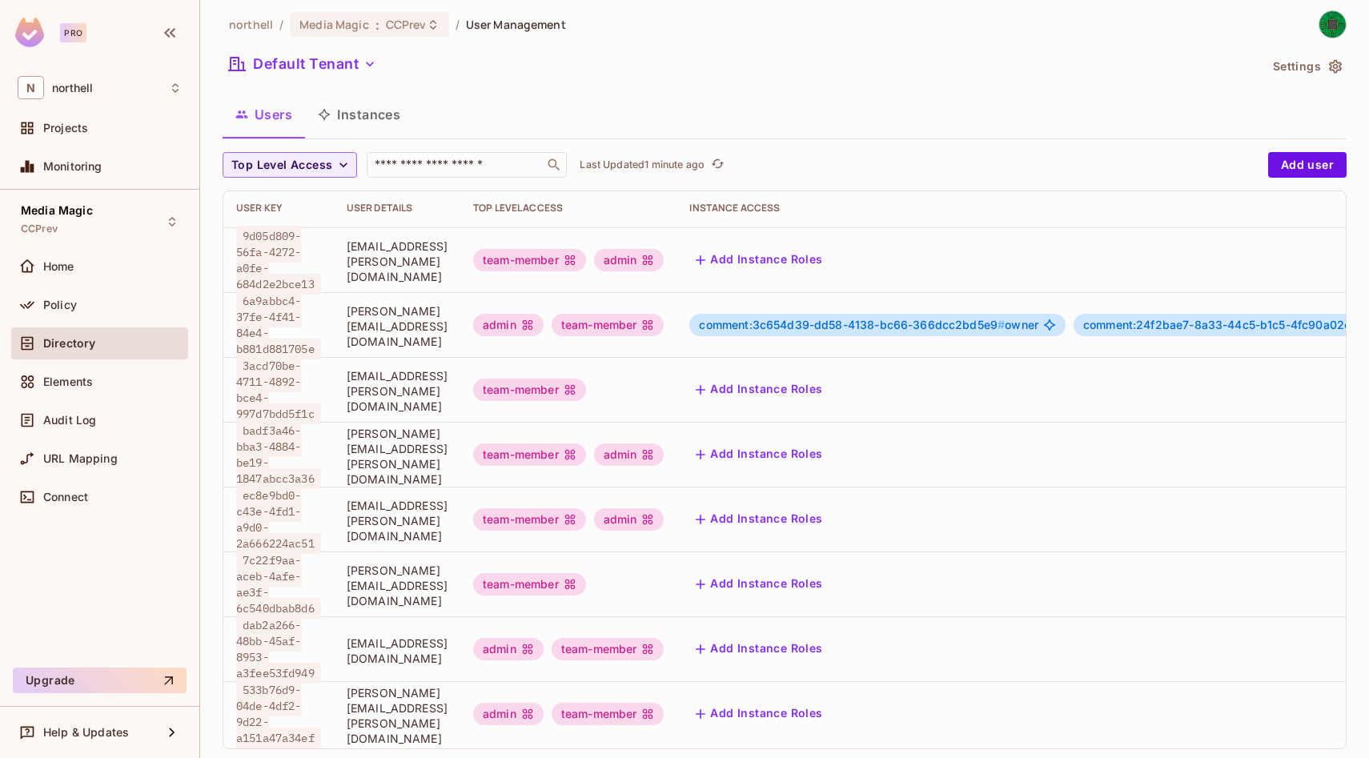
click at [829, 572] on button "Add Instance Roles" at bounding box center [758, 585] width 139 height 26
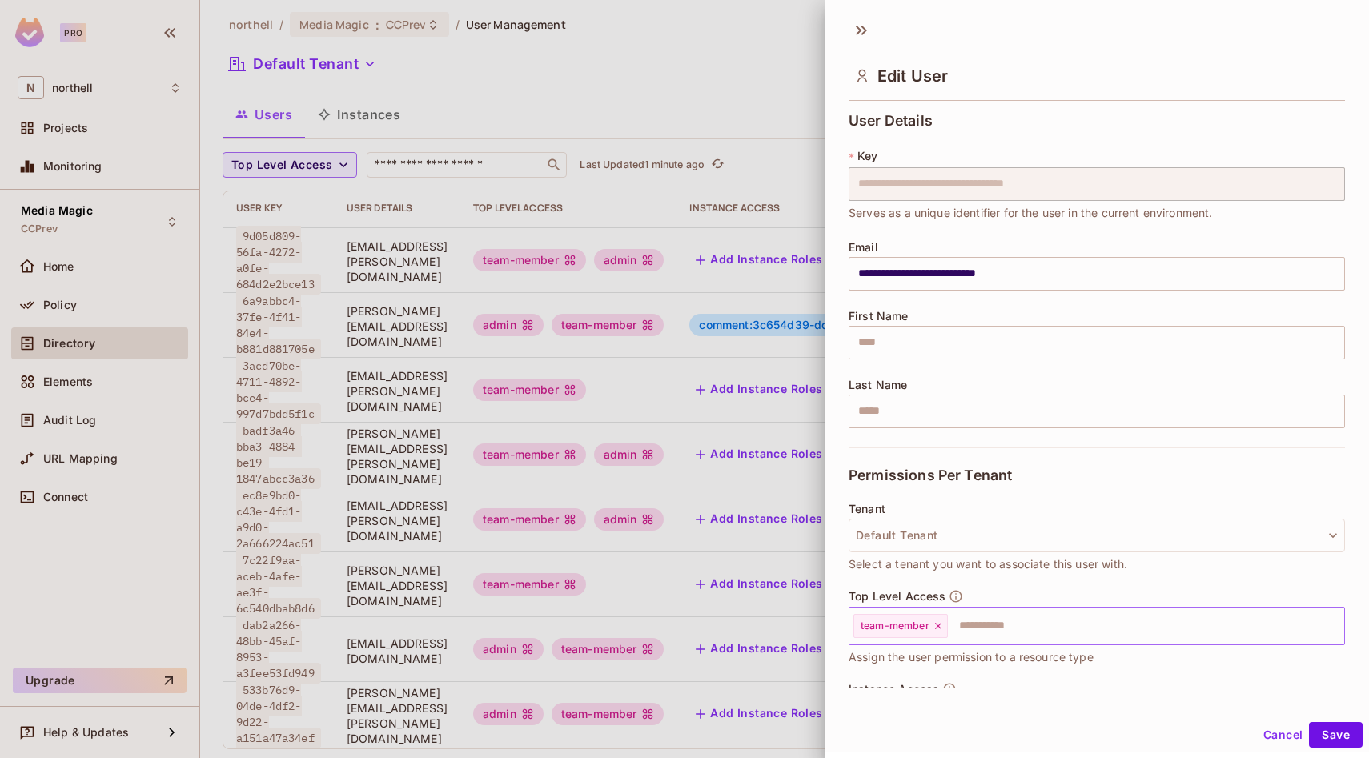
click at [1013, 619] on input "text" at bounding box center [1132, 626] width 364 height 32
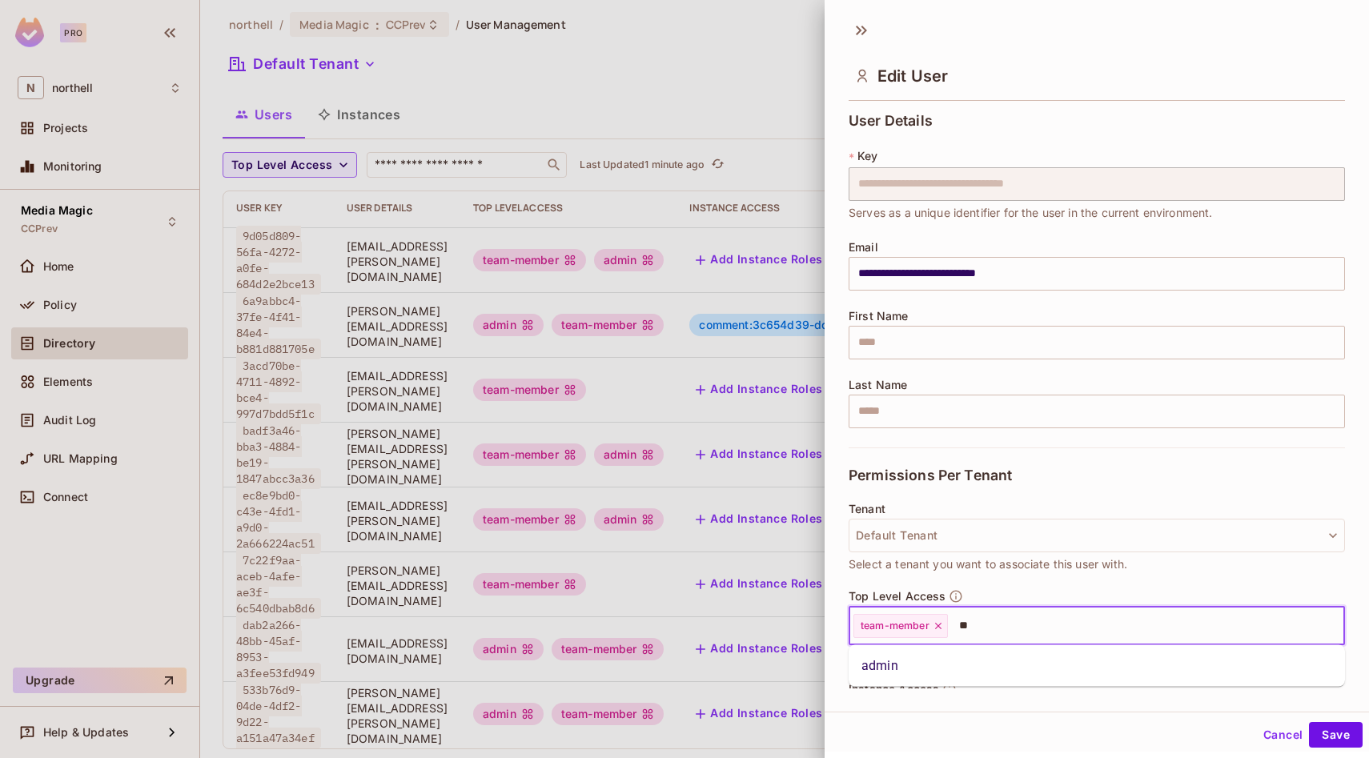
type input "***"
click at [994, 656] on li "admin" at bounding box center [1097, 666] width 496 height 29
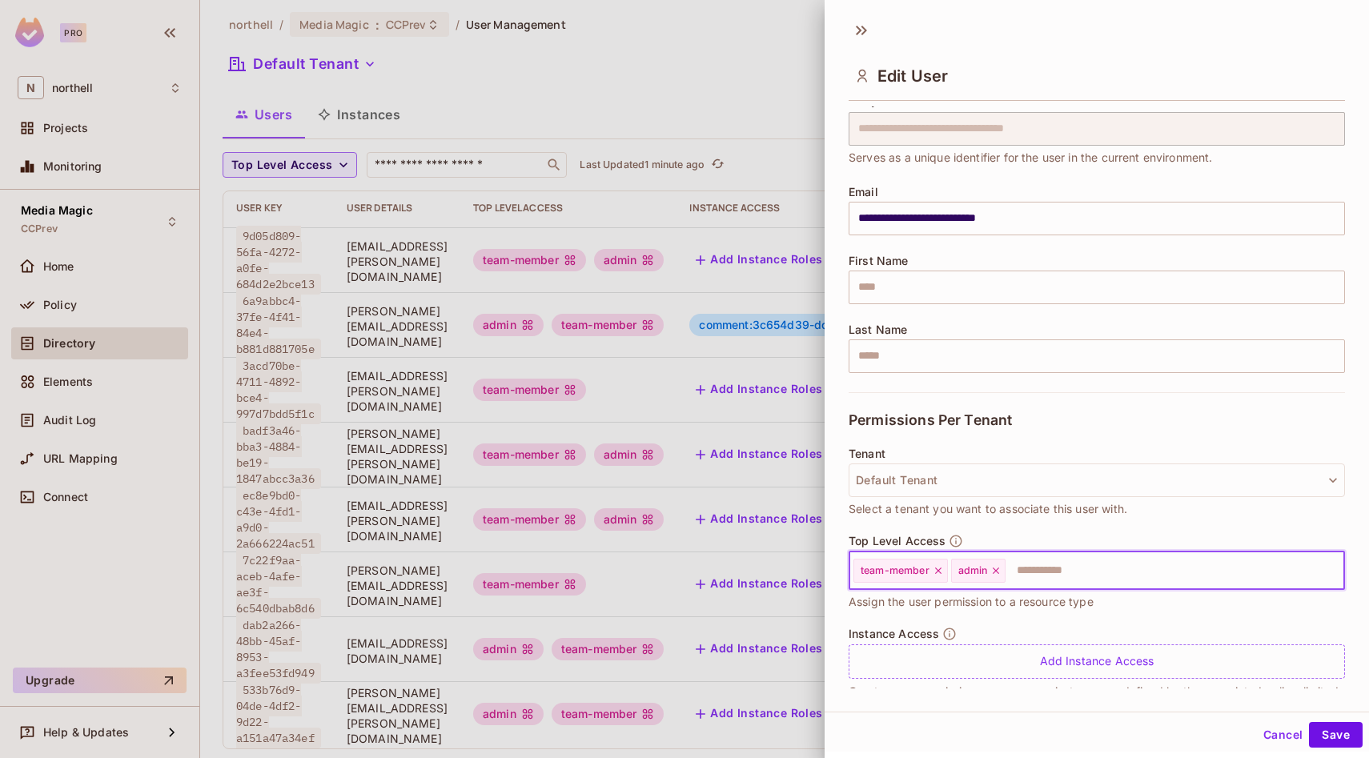
scroll to position [94, 0]
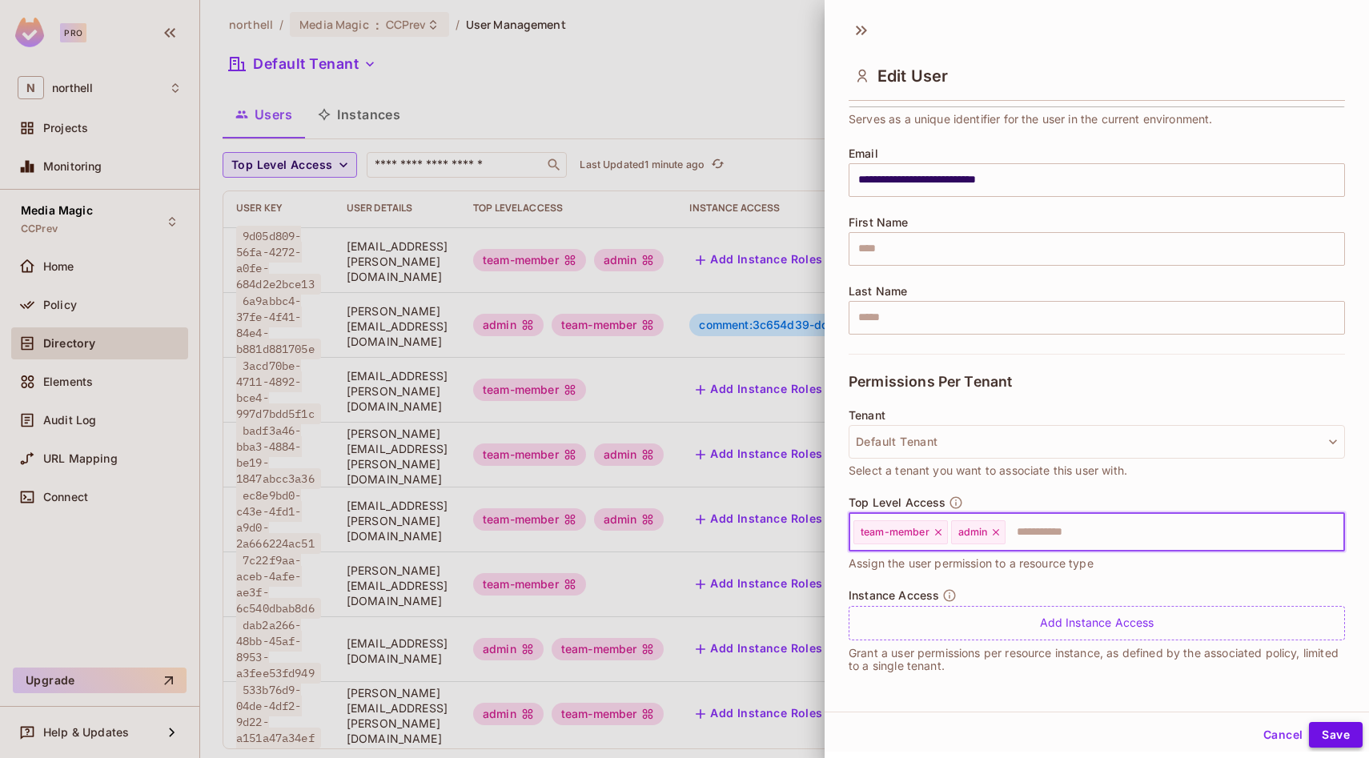
click at [1351, 740] on button "Save" at bounding box center [1336, 735] width 54 height 26
